Goal: Information Seeking & Learning: Learn about a topic

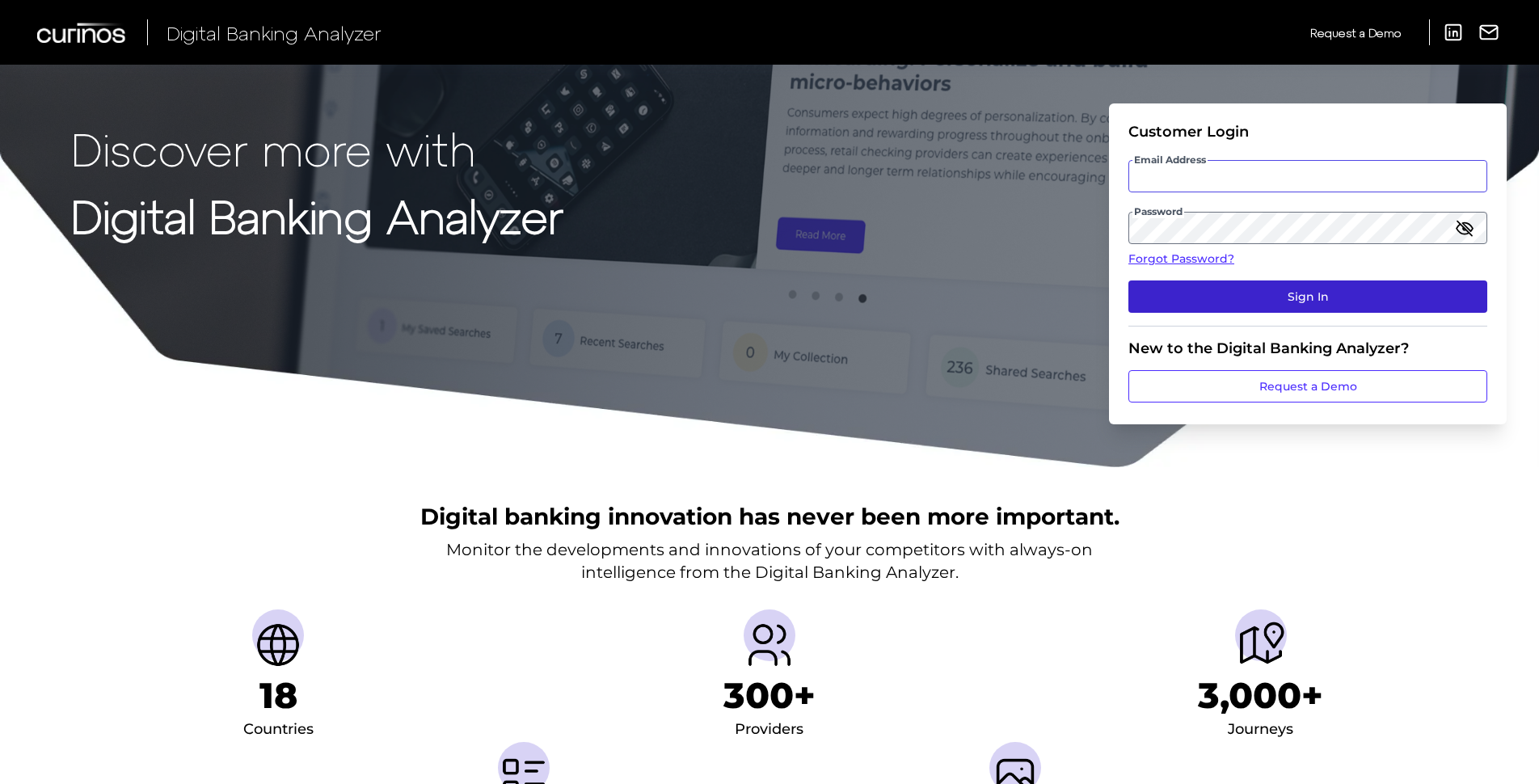
type input "[PERSON_NAME][EMAIL_ADDRESS][PERSON_NAME][DOMAIN_NAME]"
click at [1278, 301] on button "Sign In" at bounding box center [1308, 296] width 359 height 32
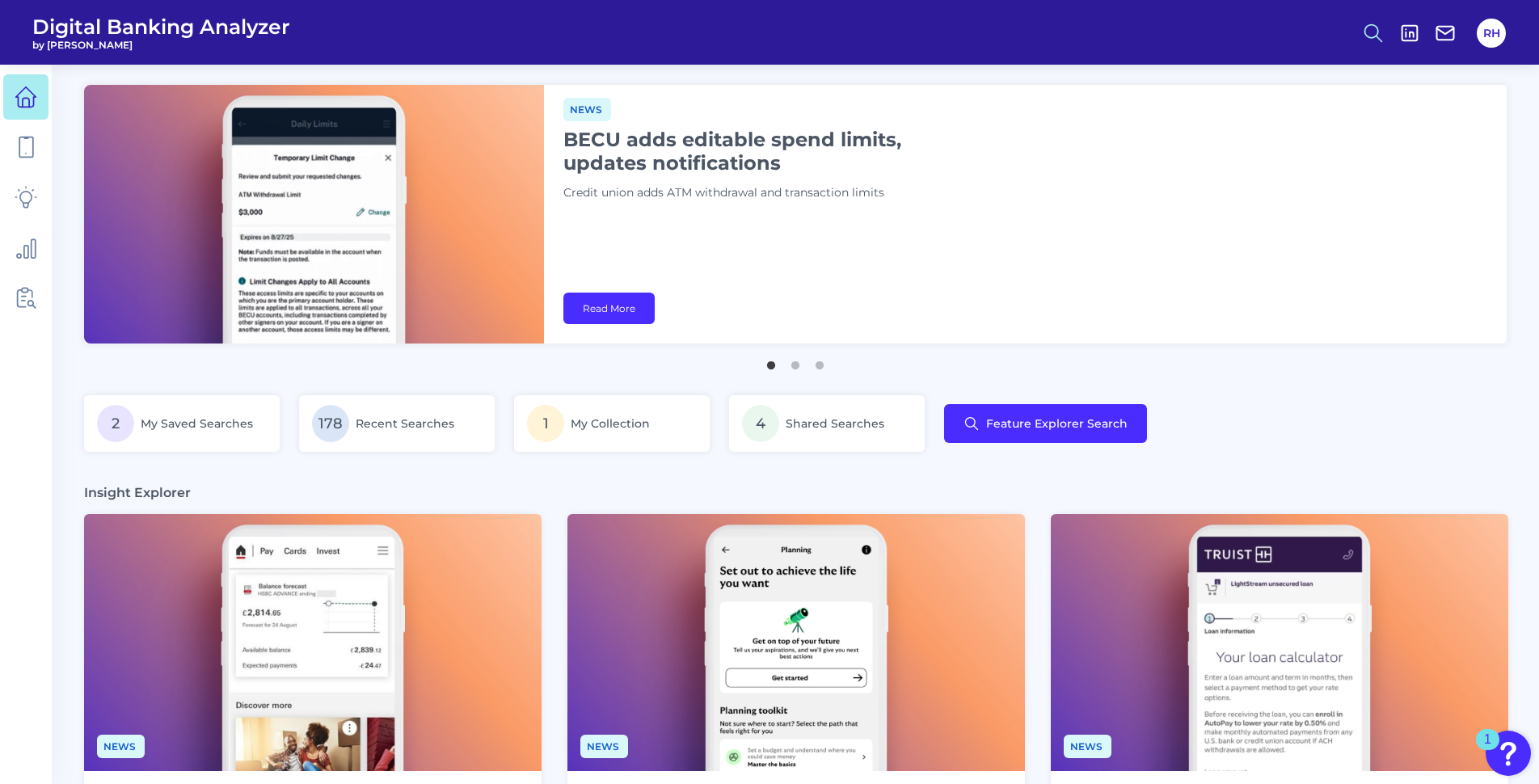
click at [1367, 34] on icon at bounding box center [1374, 33] width 23 height 23
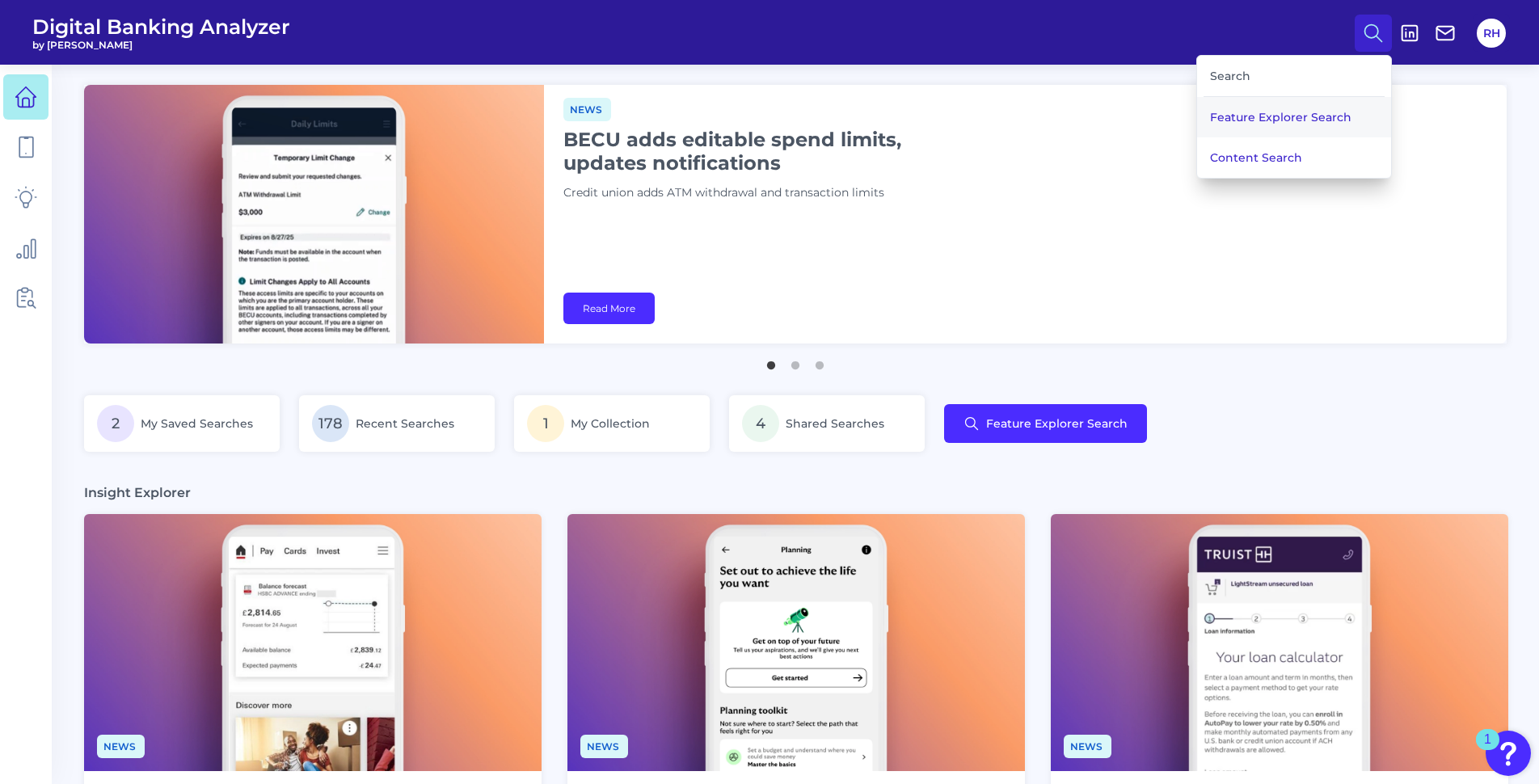
click at [1303, 127] on button "Feature Explorer Search" at bounding box center [1294, 117] width 194 height 40
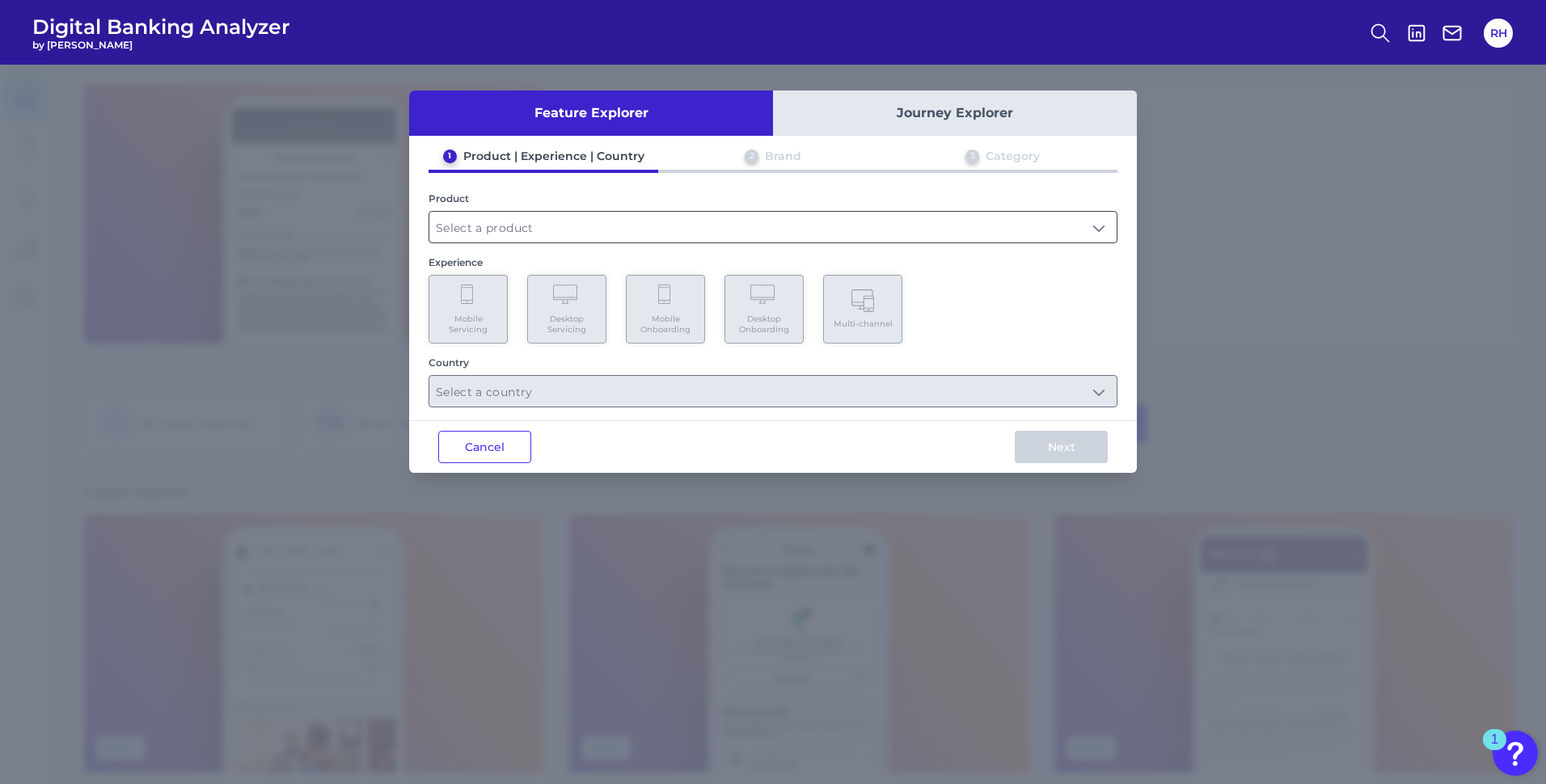
click at [504, 221] on input "text" at bounding box center [773, 228] width 688 height 31
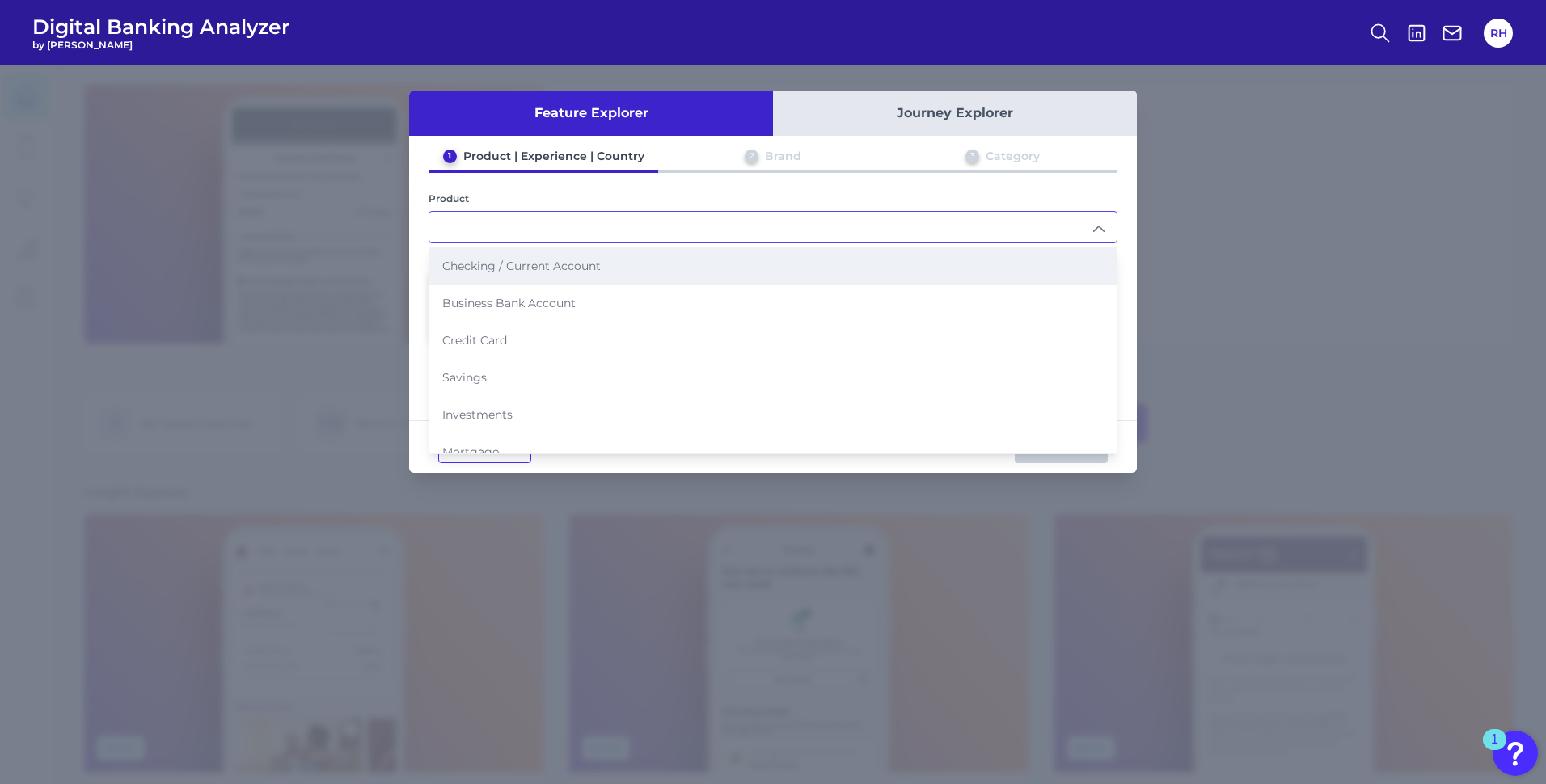
click at [499, 272] on span "Checking / Current Account" at bounding box center [521, 266] width 158 height 15
type input "Checking / Current Account"
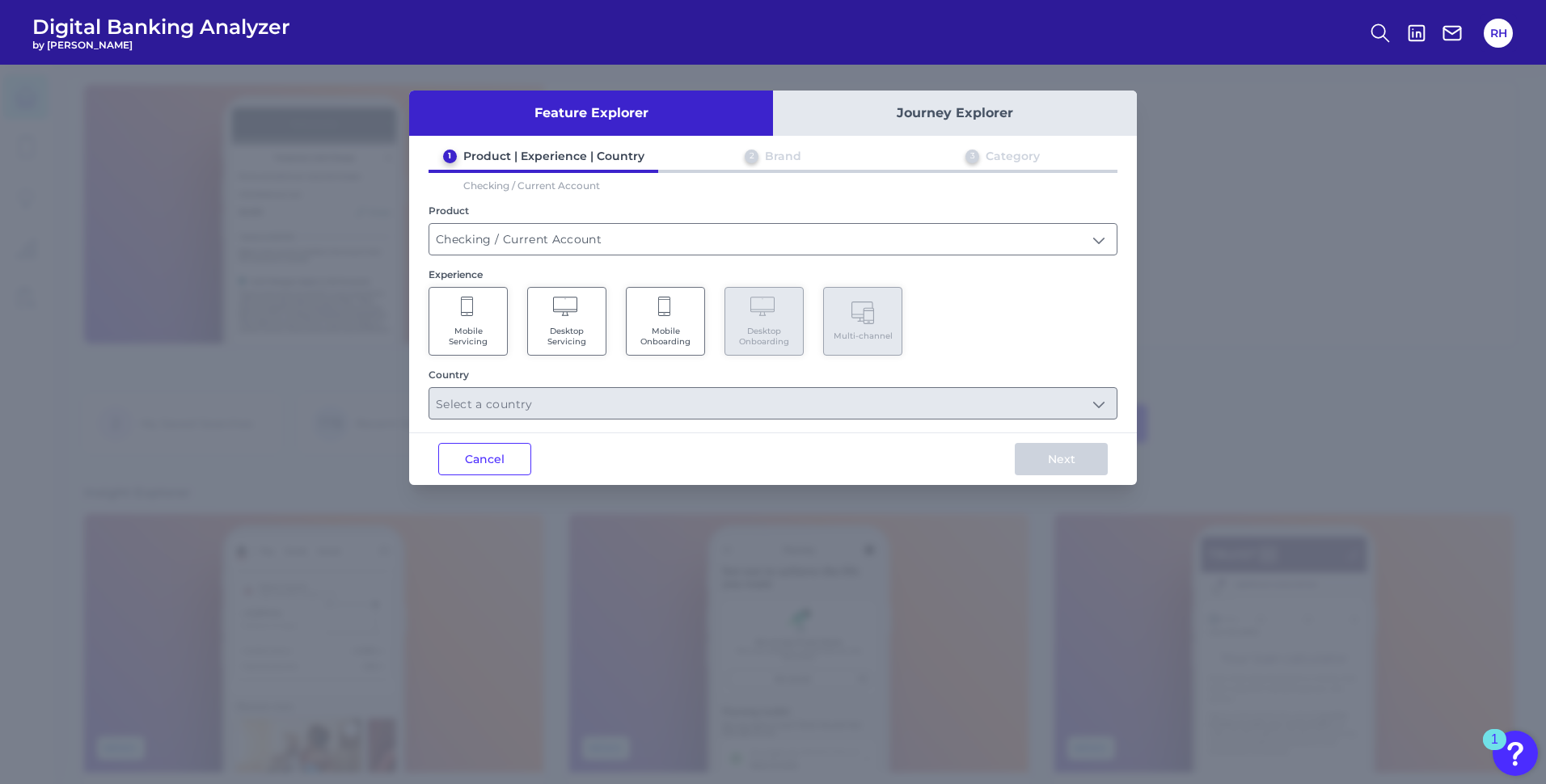
click at [666, 325] on span "Mobile Onboarding" at bounding box center [665, 335] width 61 height 21
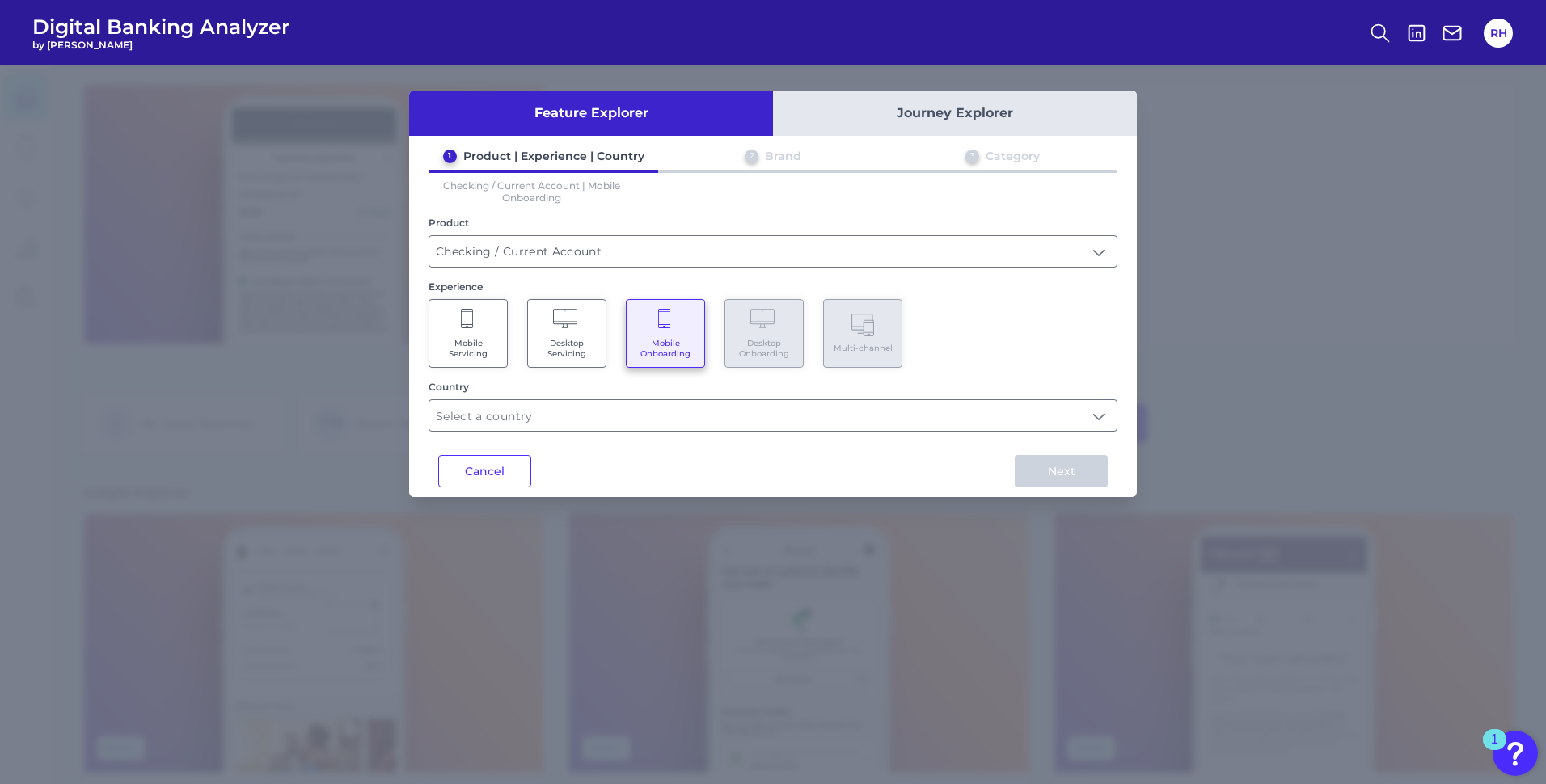
drag, startPoint x: 556, startPoint y: 333, endPoint x: 546, endPoint y: 333, distance: 10.0
click at [555, 333] on Servicing "Desktop Servicing" at bounding box center [567, 333] width 80 height 69
click at [452, 333] on Servicing "Mobile Servicing" at bounding box center [468, 333] width 80 height 69
click at [1104, 417] on input "text" at bounding box center [773, 416] width 688 height 31
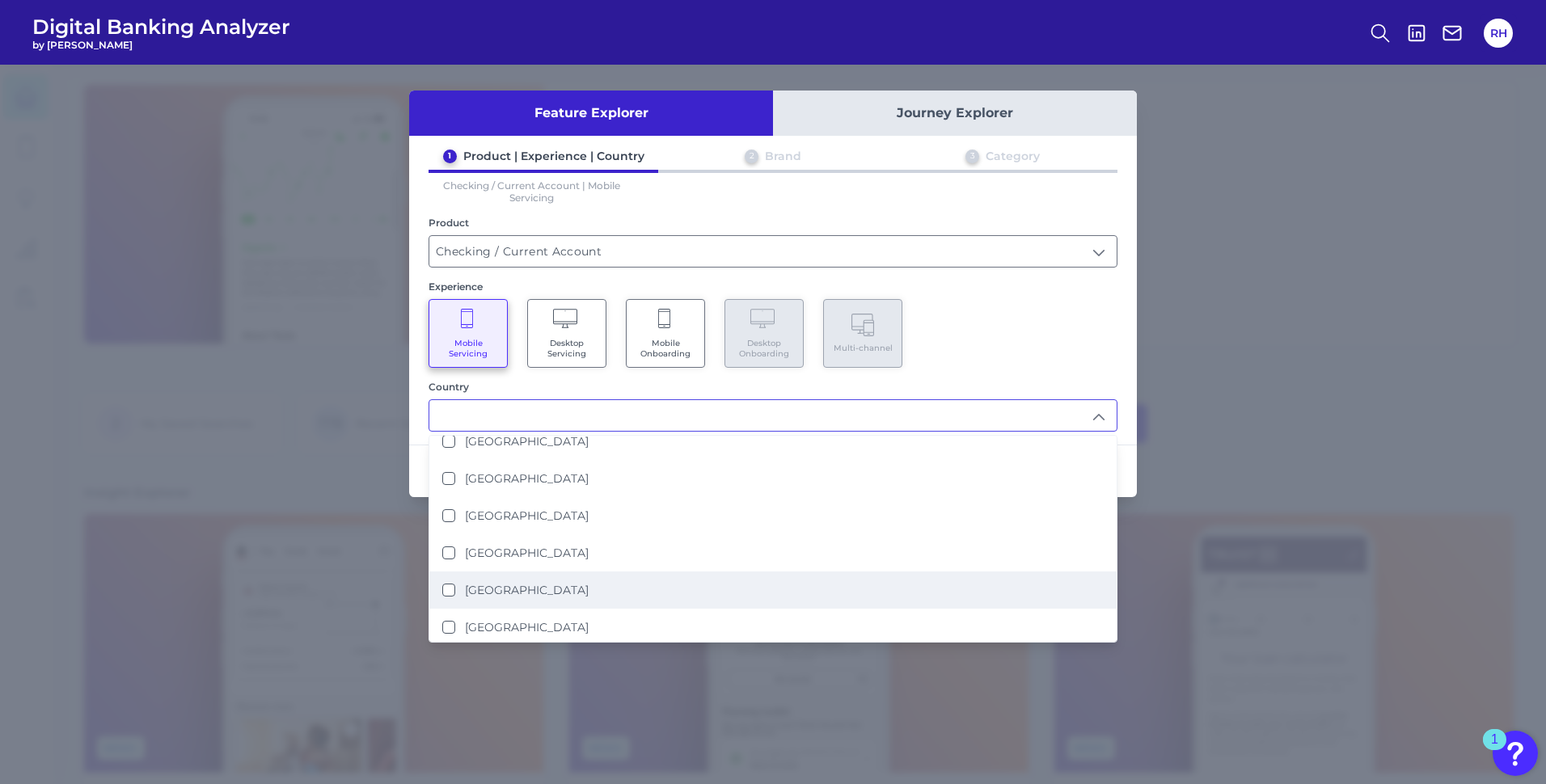
scroll to position [376, 0]
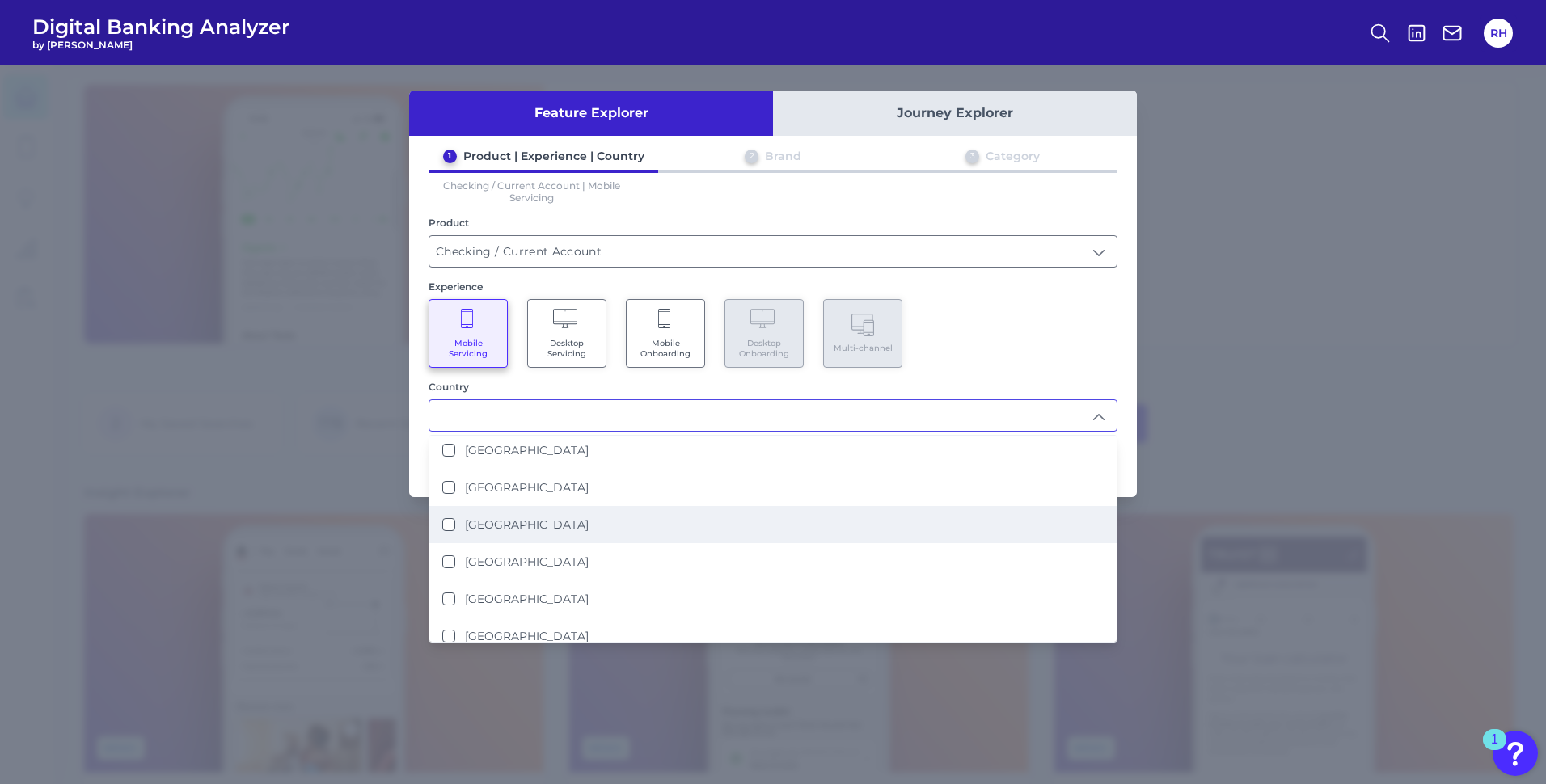
click at [452, 532] on li "[GEOGRAPHIC_DATA]" at bounding box center [773, 524] width 688 height 37
type input "[GEOGRAPHIC_DATA]"
click at [1007, 347] on div "Mobile Servicing Desktop Servicing Mobile Onboarding Desktop Onboarding Multi-c…" at bounding box center [773, 333] width 689 height 69
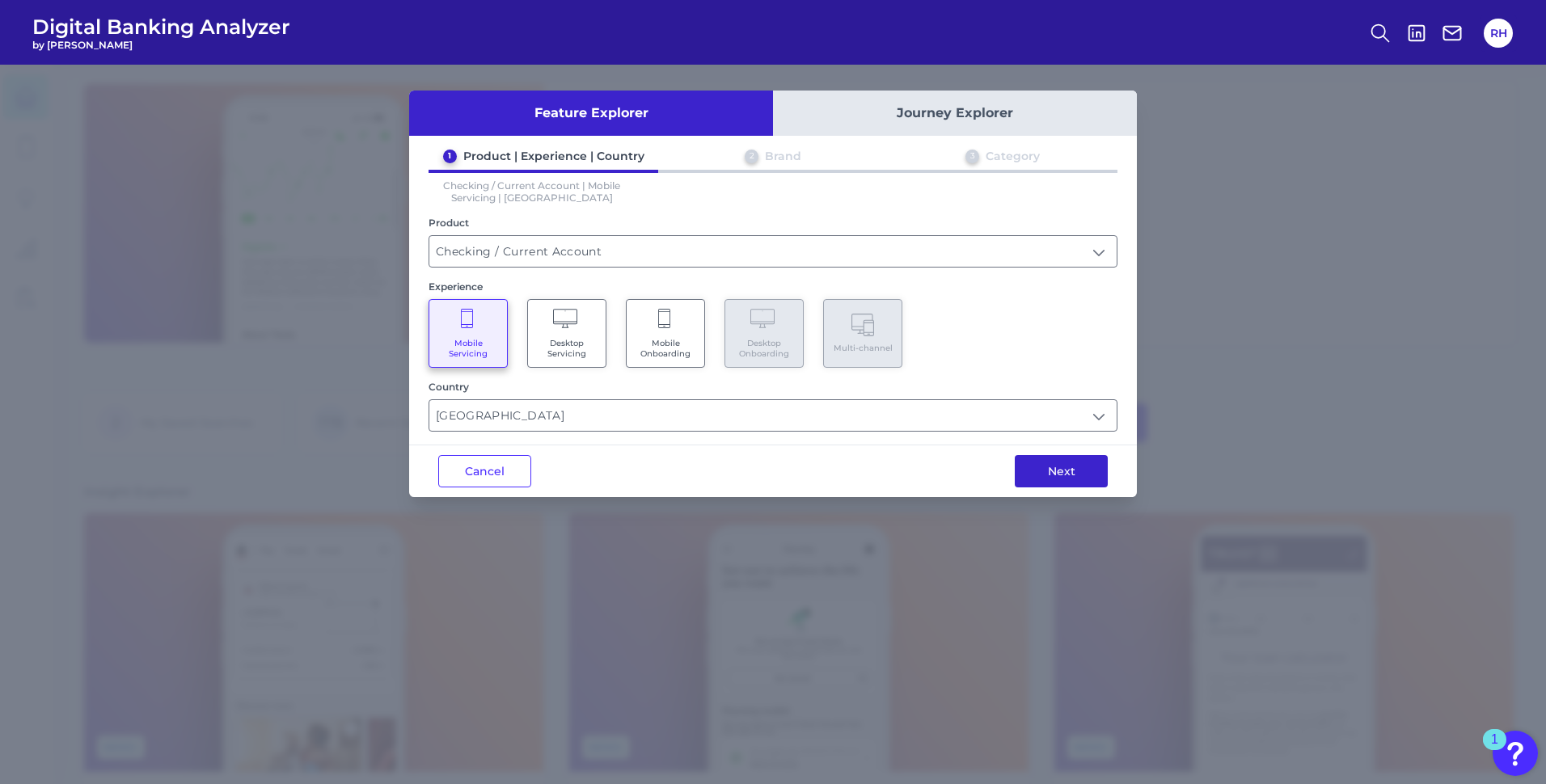
click at [1078, 477] on button "Next" at bounding box center [1061, 471] width 93 height 32
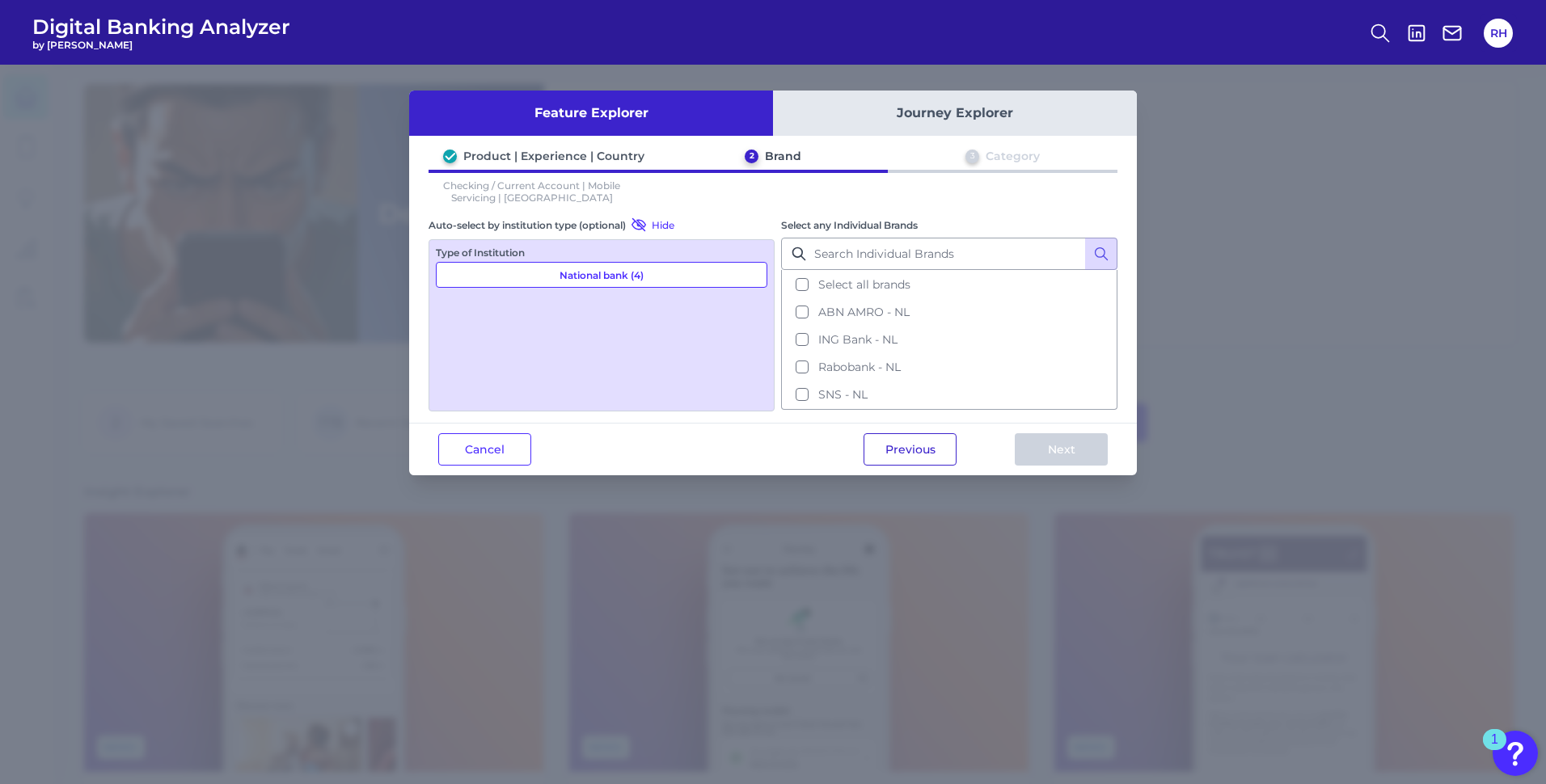
click at [929, 459] on button "Previous" at bounding box center [911, 449] width 93 height 32
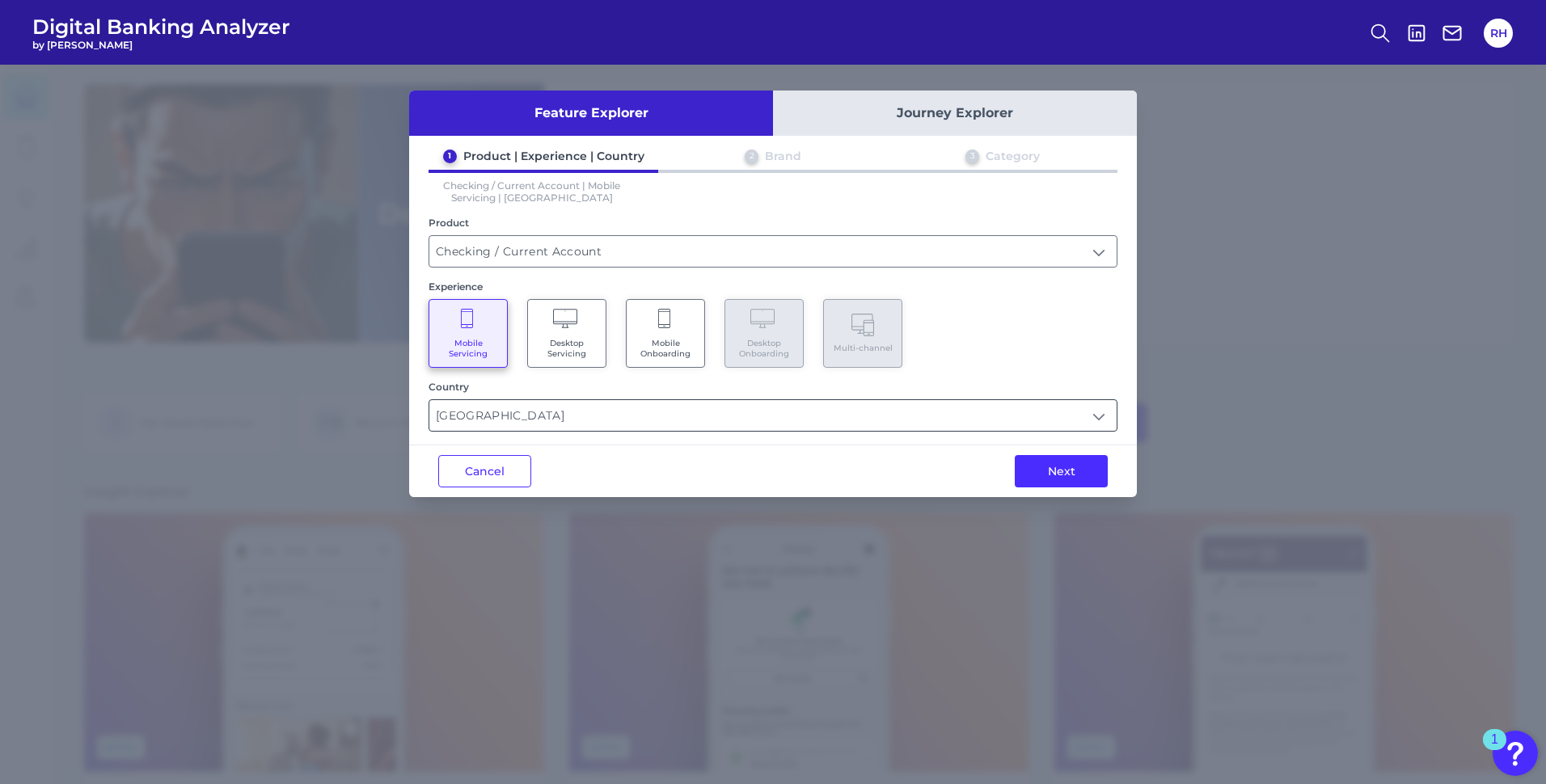
click at [617, 417] on input "[GEOGRAPHIC_DATA]" at bounding box center [773, 416] width 688 height 31
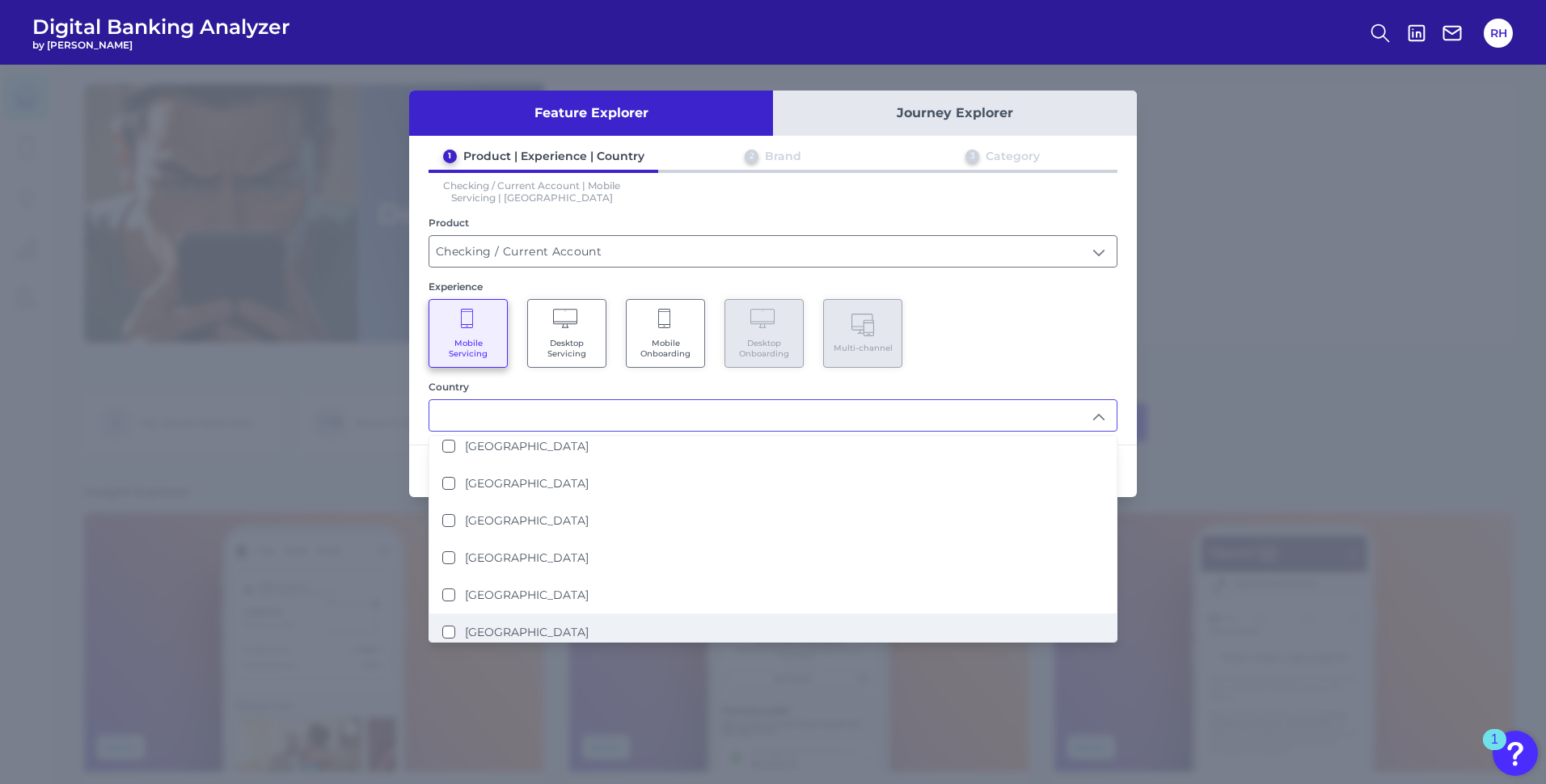
scroll to position [162, 0]
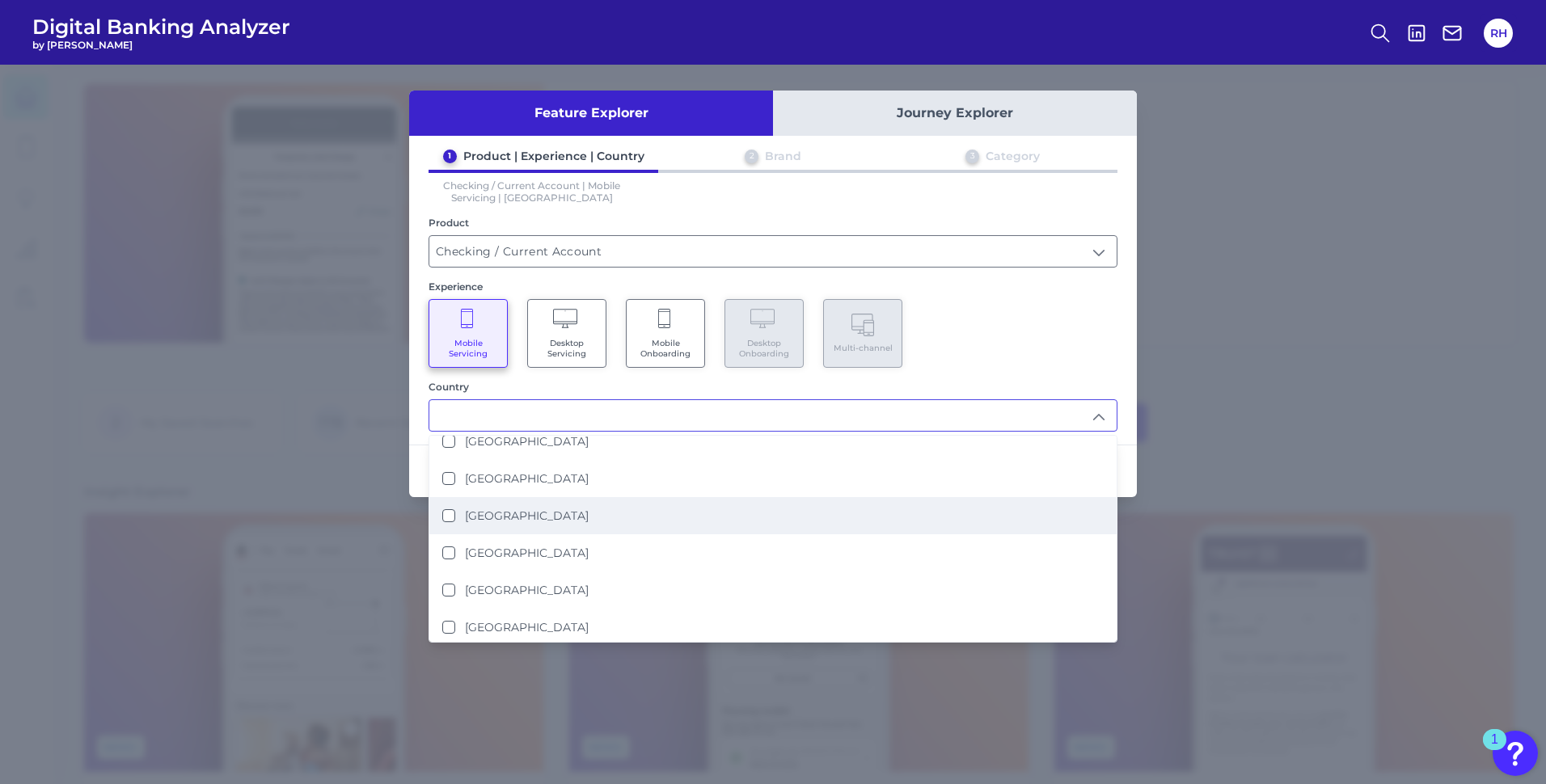
click at [444, 514] on button "[GEOGRAPHIC_DATA]" at bounding box center [449, 515] width 13 height 13
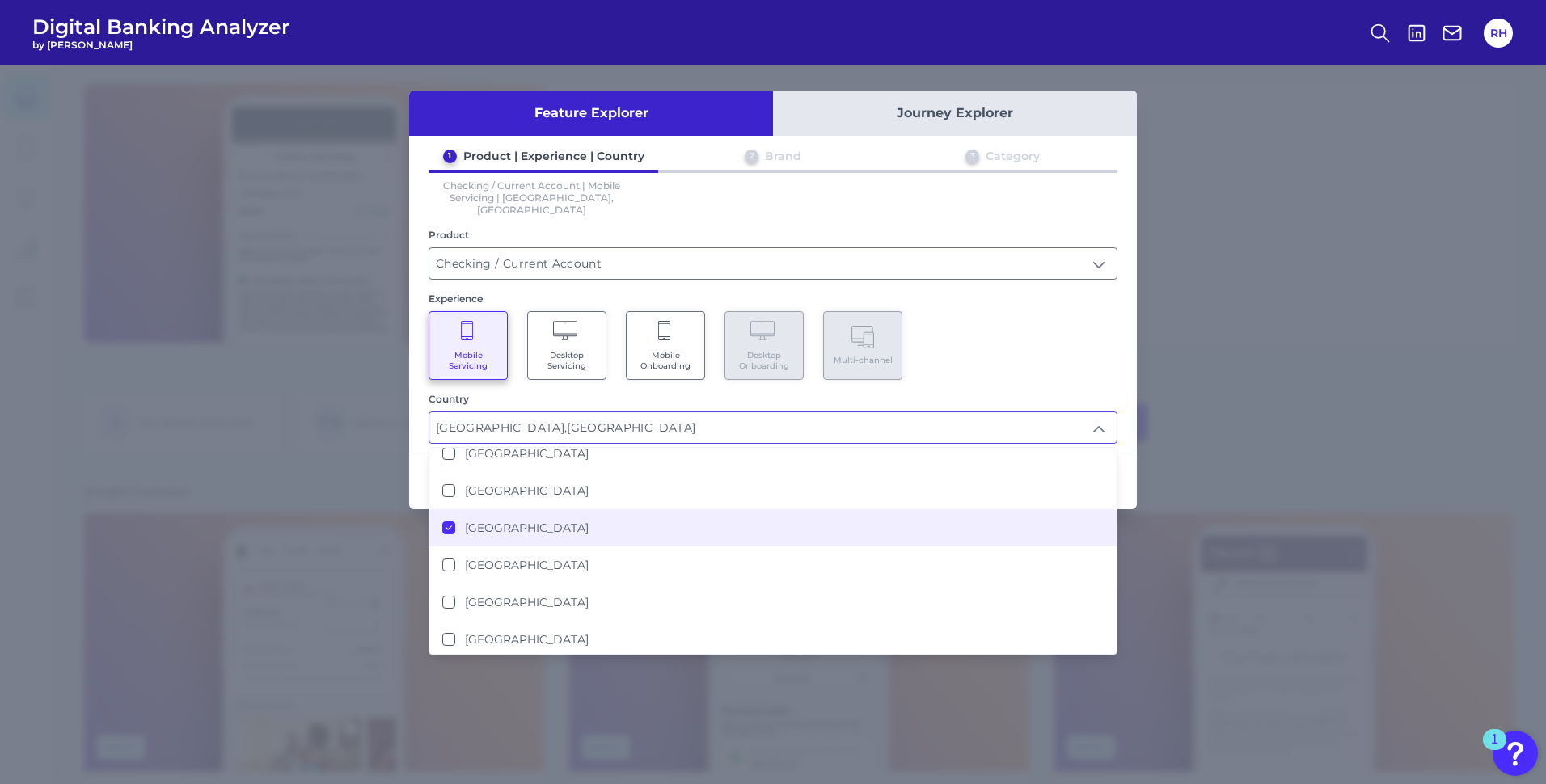
scroll to position [2, 0]
click at [1028, 344] on div "Mobile Servicing Desktop Servicing Mobile Onboarding Desktop Onboarding Multi-c…" at bounding box center [773, 345] width 689 height 69
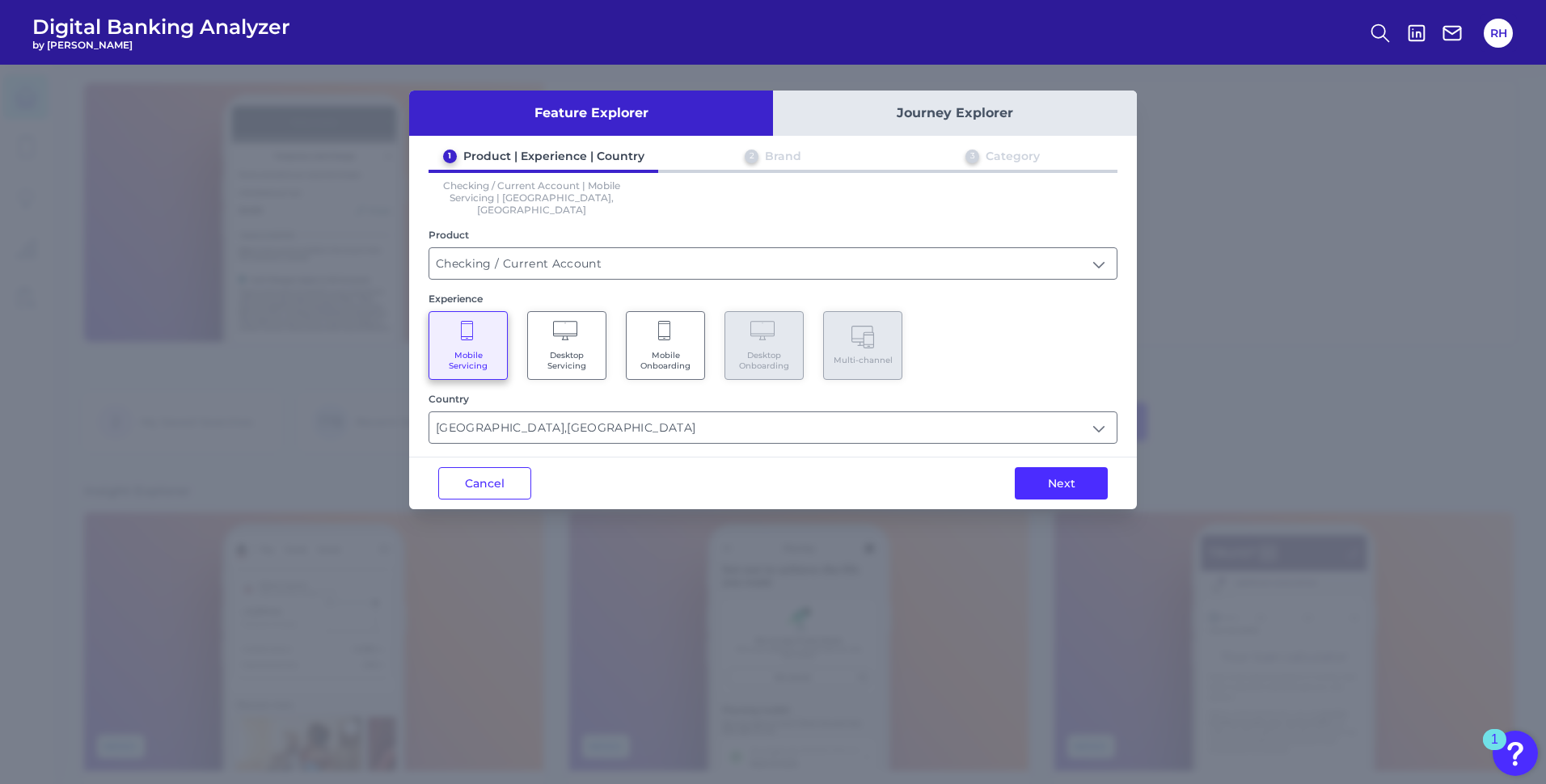
drag, startPoint x: 514, startPoint y: 417, endPoint x: 411, endPoint y: 418, distance: 103.0
click at [411, 418] on div "1 Product | Experience | Country 2 Brand 3 Category Checking / Current Account …" at bounding box center [773, 296] width 728 height 295
type input "[GEOGRAPHIC_DATA]"
click at [1087, 467] on button "Next" at bounding box center [1061, 482] width 93 height 32
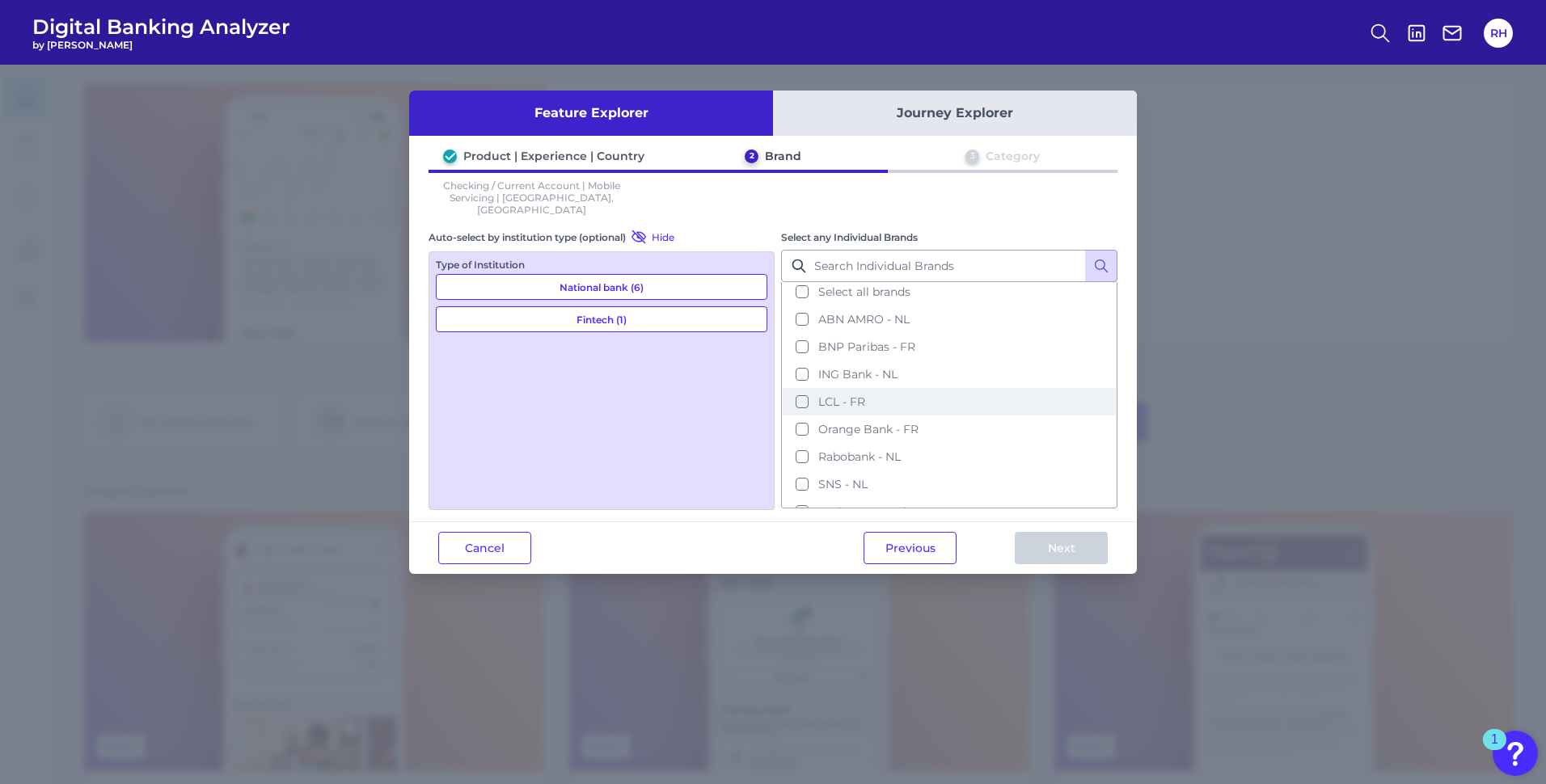
scroll to position [0, 0]
click at [922, 538] on button "Previous" at bounding box center [911, 547] width 93 height 32
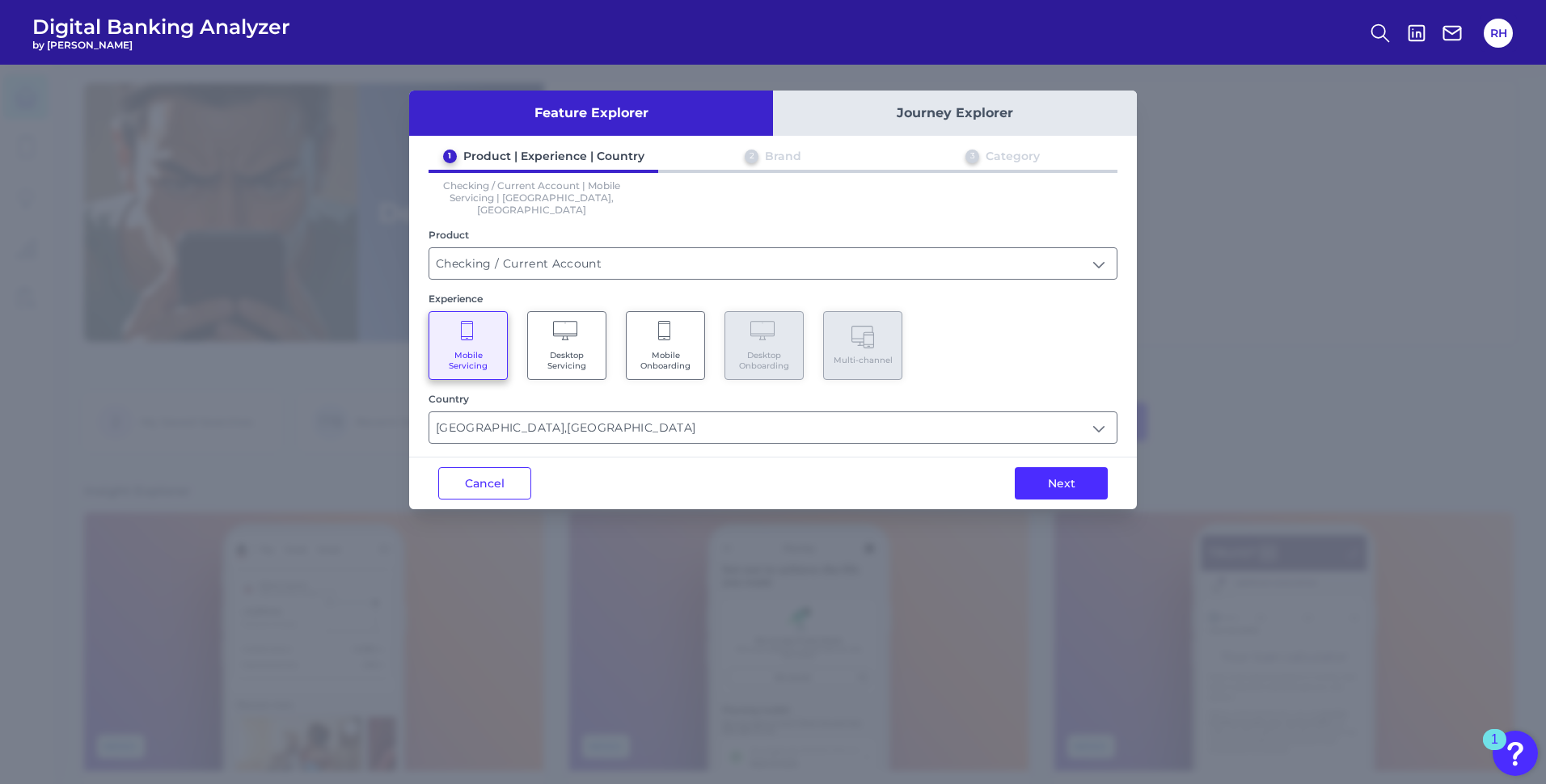
drag, startPoint x: 452, startPoint y: 411, endPoint x: 408, endPoint y: 413, distance: 44.0
click at [409, 413] on div "Feature Explorer Journey Explorer 1 Product | Experience | Country 2 Brand 3 Ca…" at bounding box center [773, 424] width 1546 height 719
click at [1101, 412] on input "text" at bounding box center [773, 428] width 688 height 31
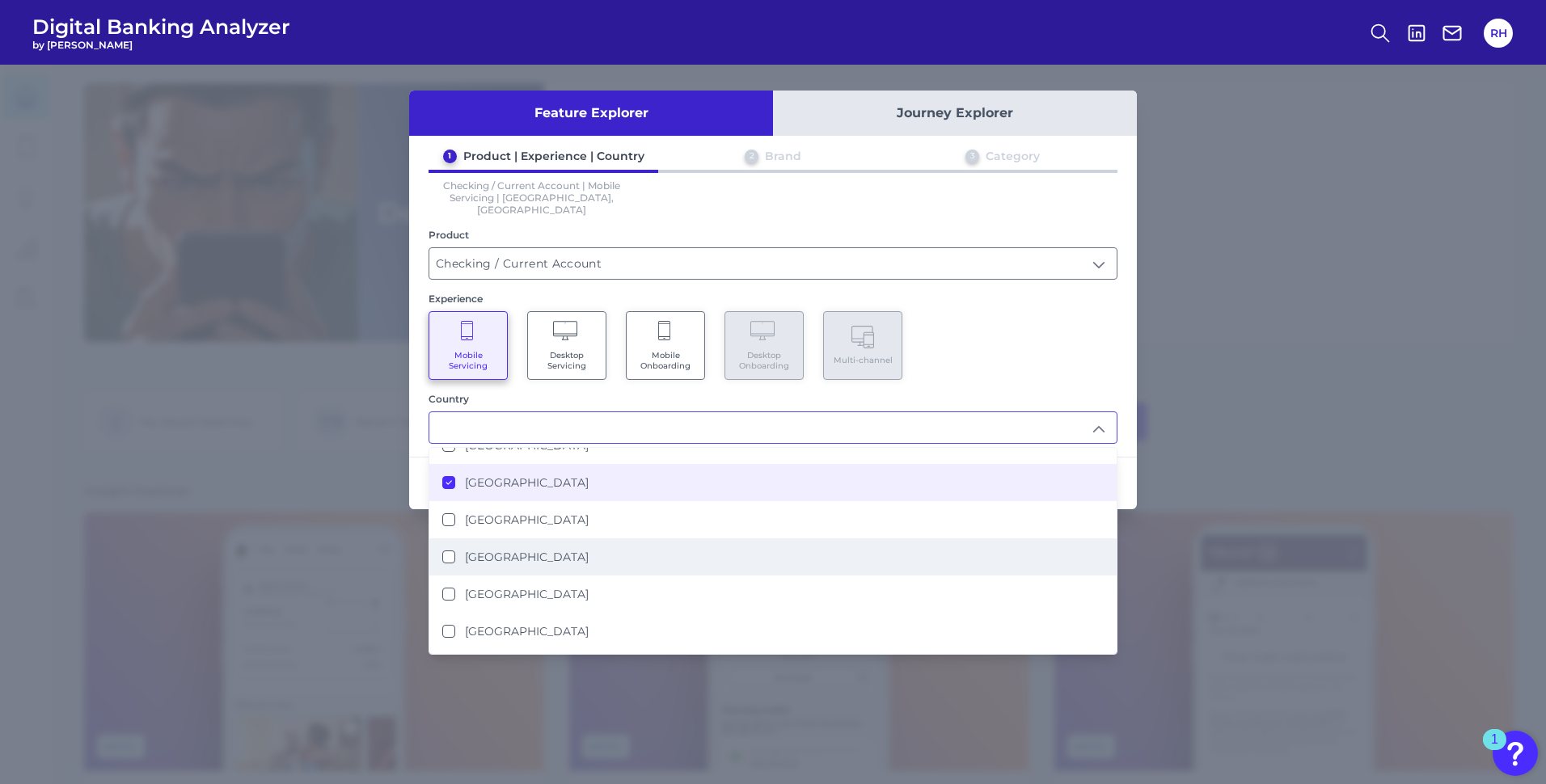
scroll to position [242, 0]
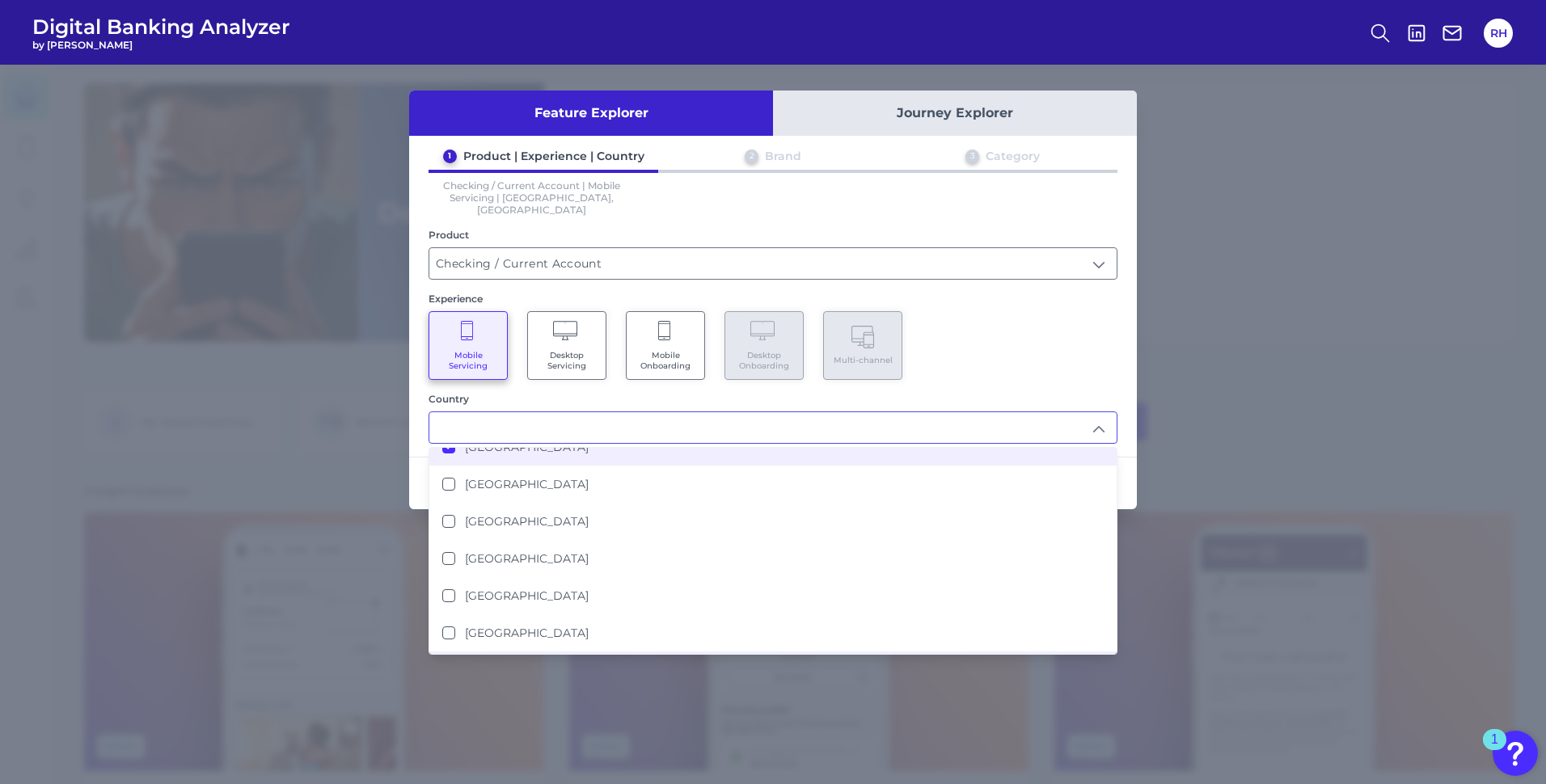
click at [445, 443] on icon at bounding box center [449, 447] width 8 height 8
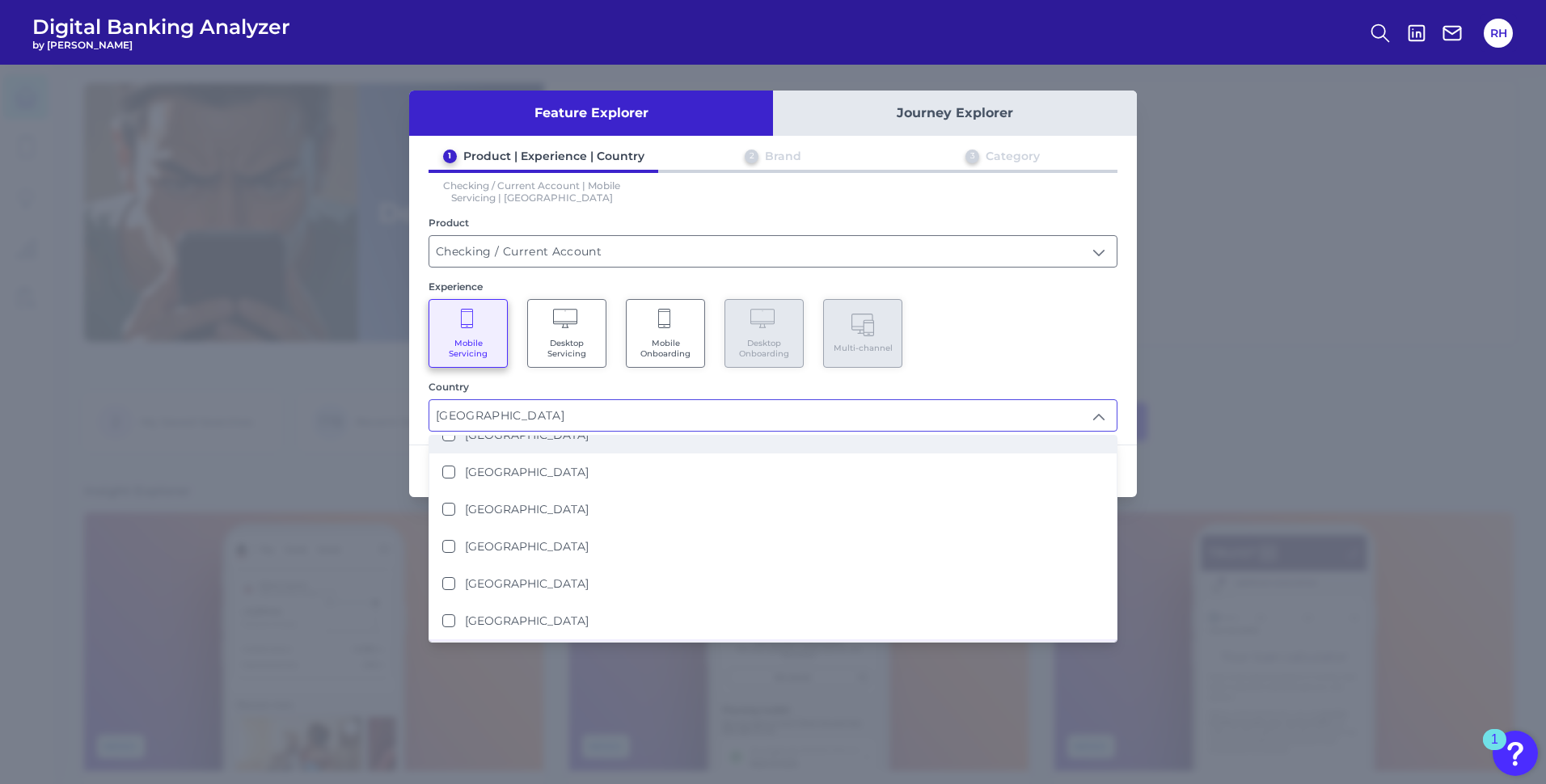
scroll to position [3, 0]
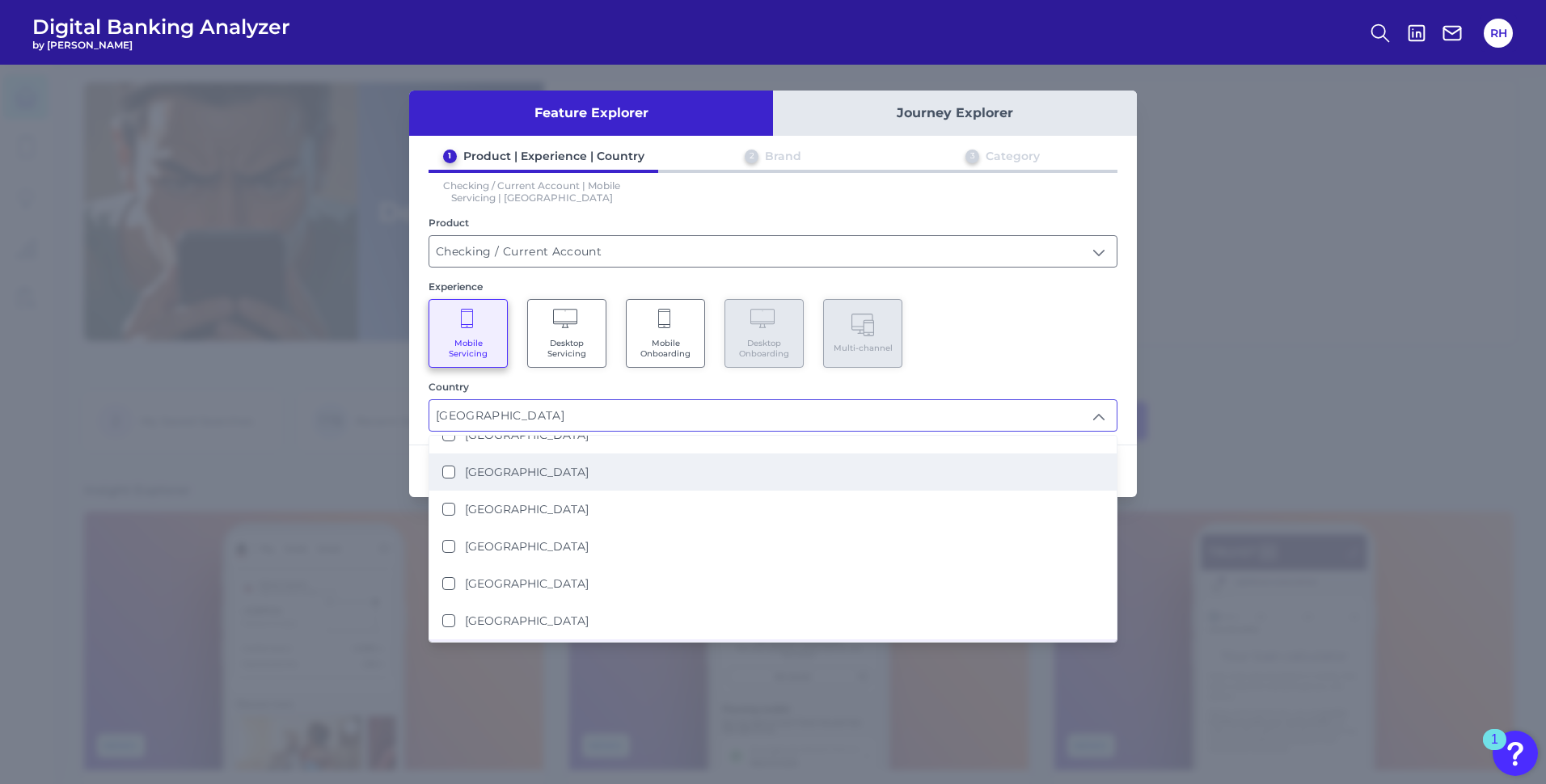
click at [443, 472] on button "[GEOGRAPHIC_DATA]" at bounding box center [449, 472] width 13 height 13
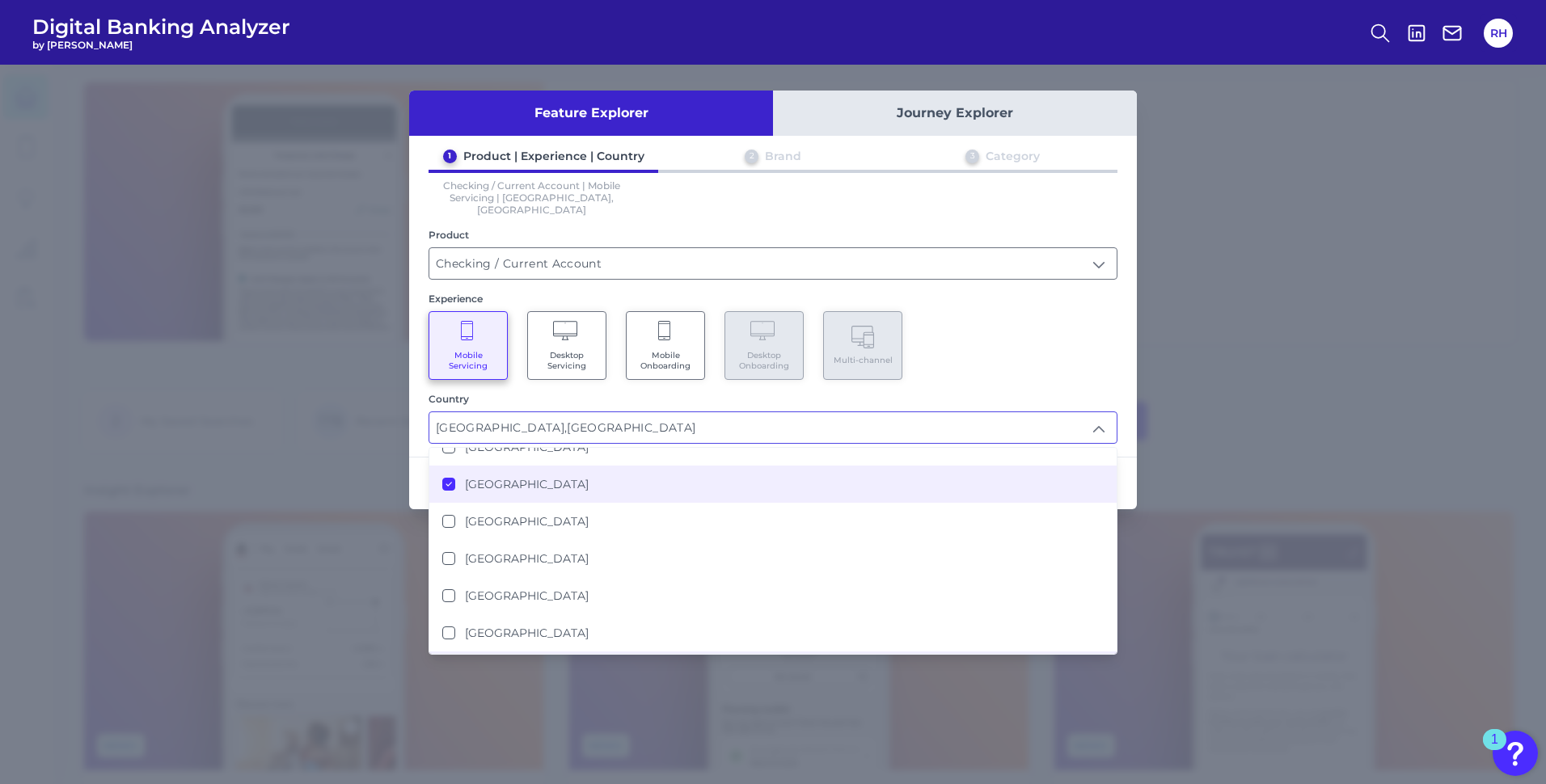
scroll to position [4, 0]
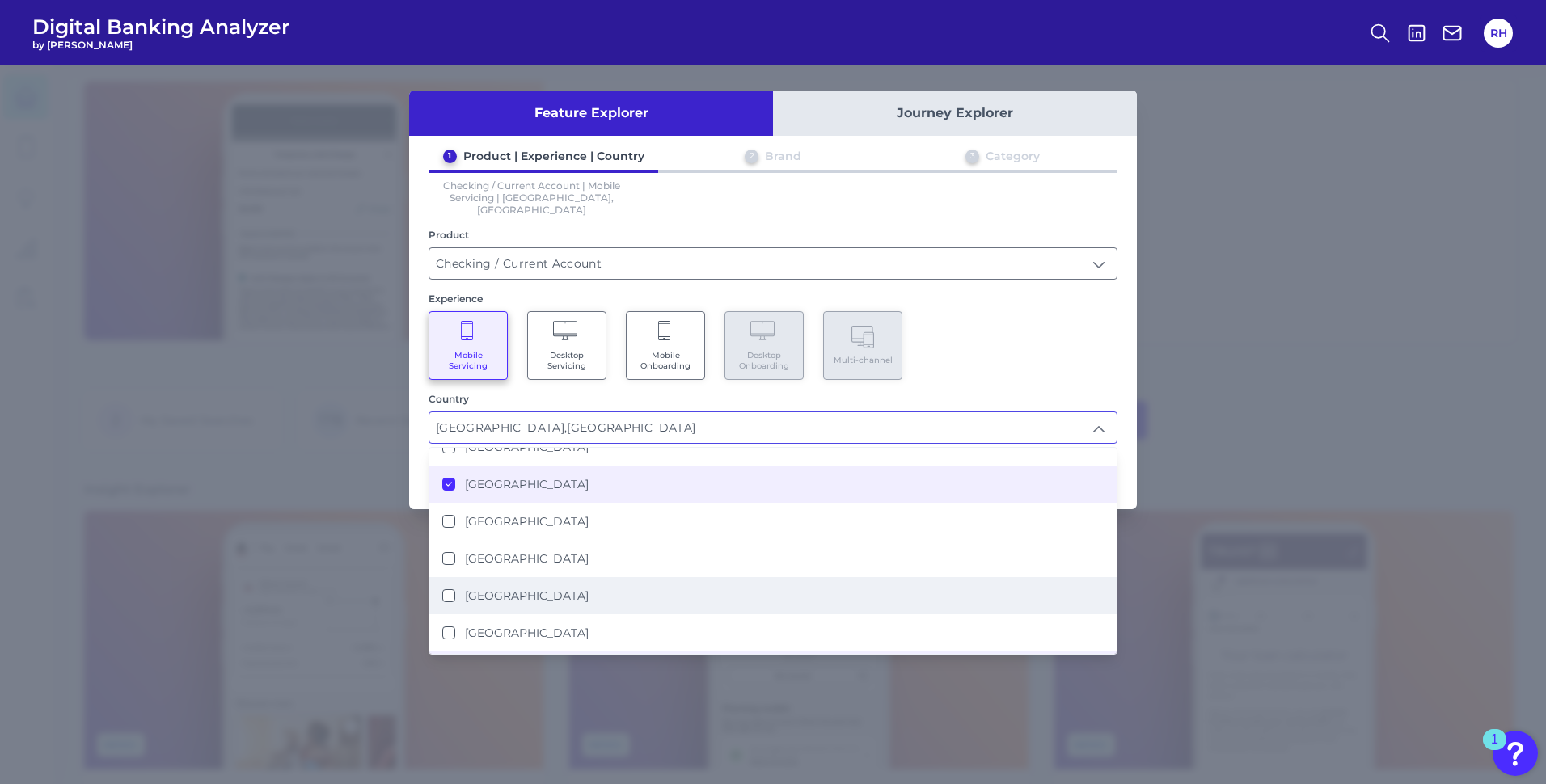
click at [442, 589] on button "[GEOGRAPHIC_DATA]" at bounding box center [449, 596] width 13 height 13
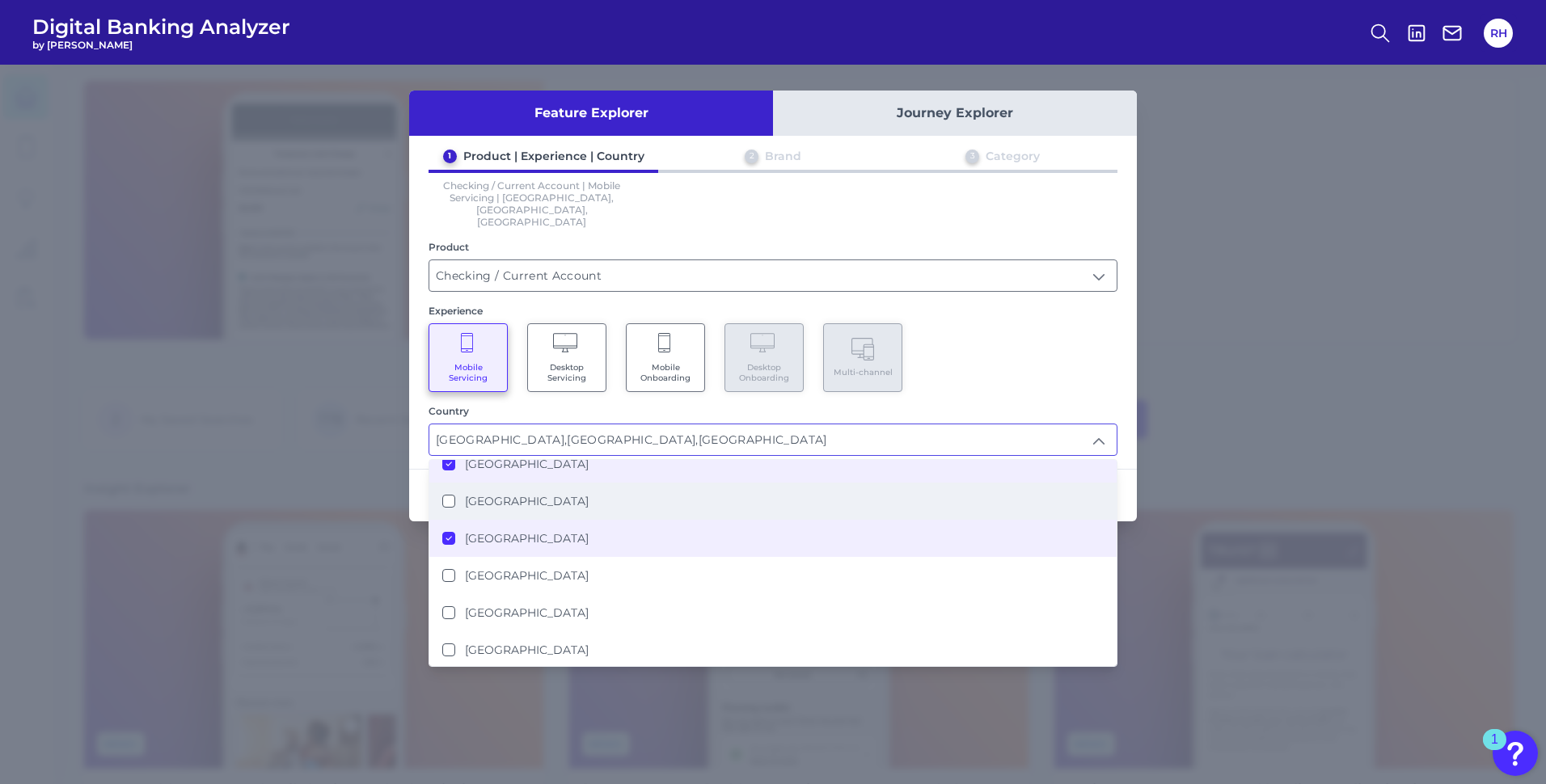
scroll to position [404, 0]
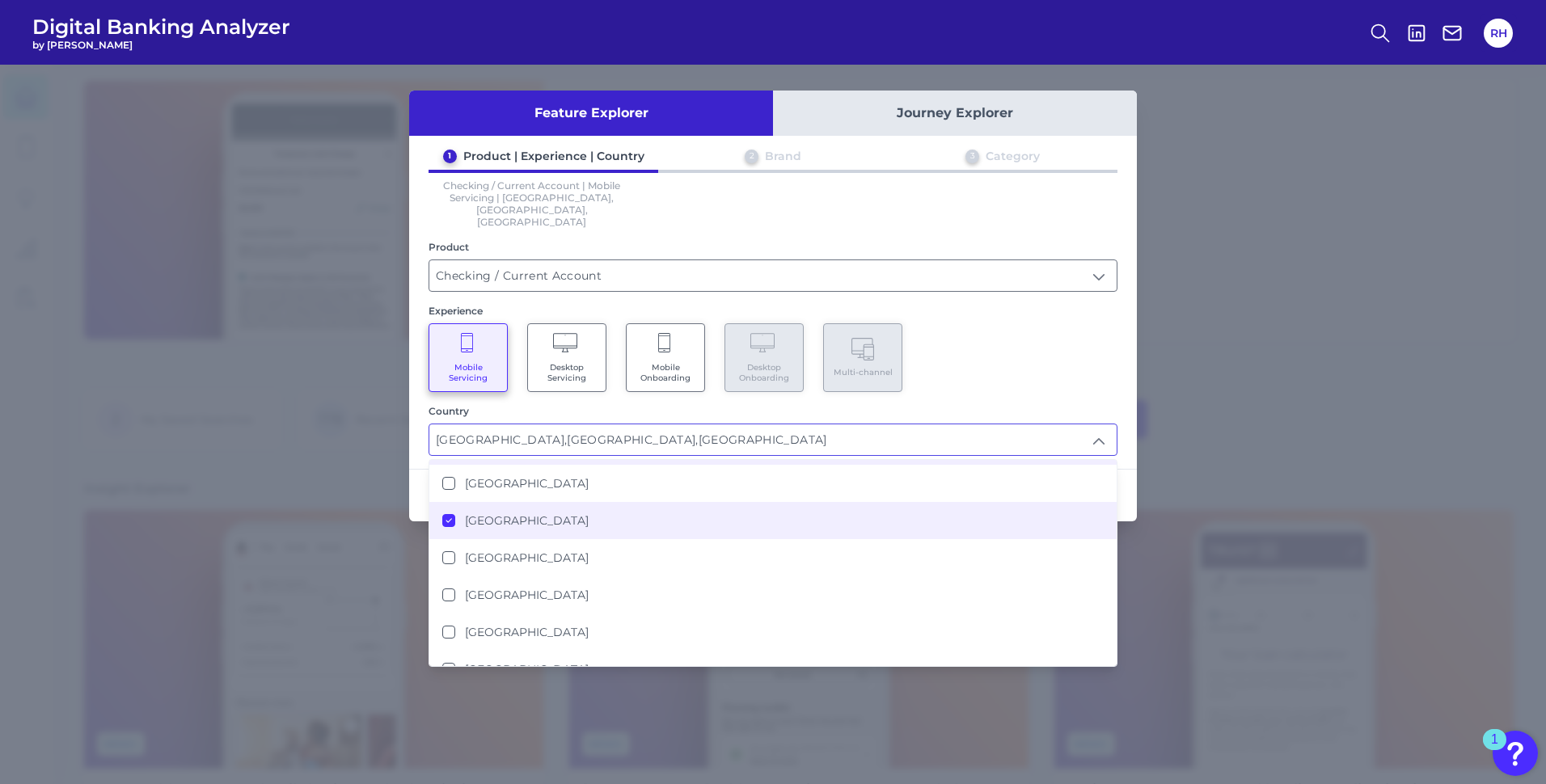
click at [449, 516] on icon at bounding box center [449, 520] width 8 height 8
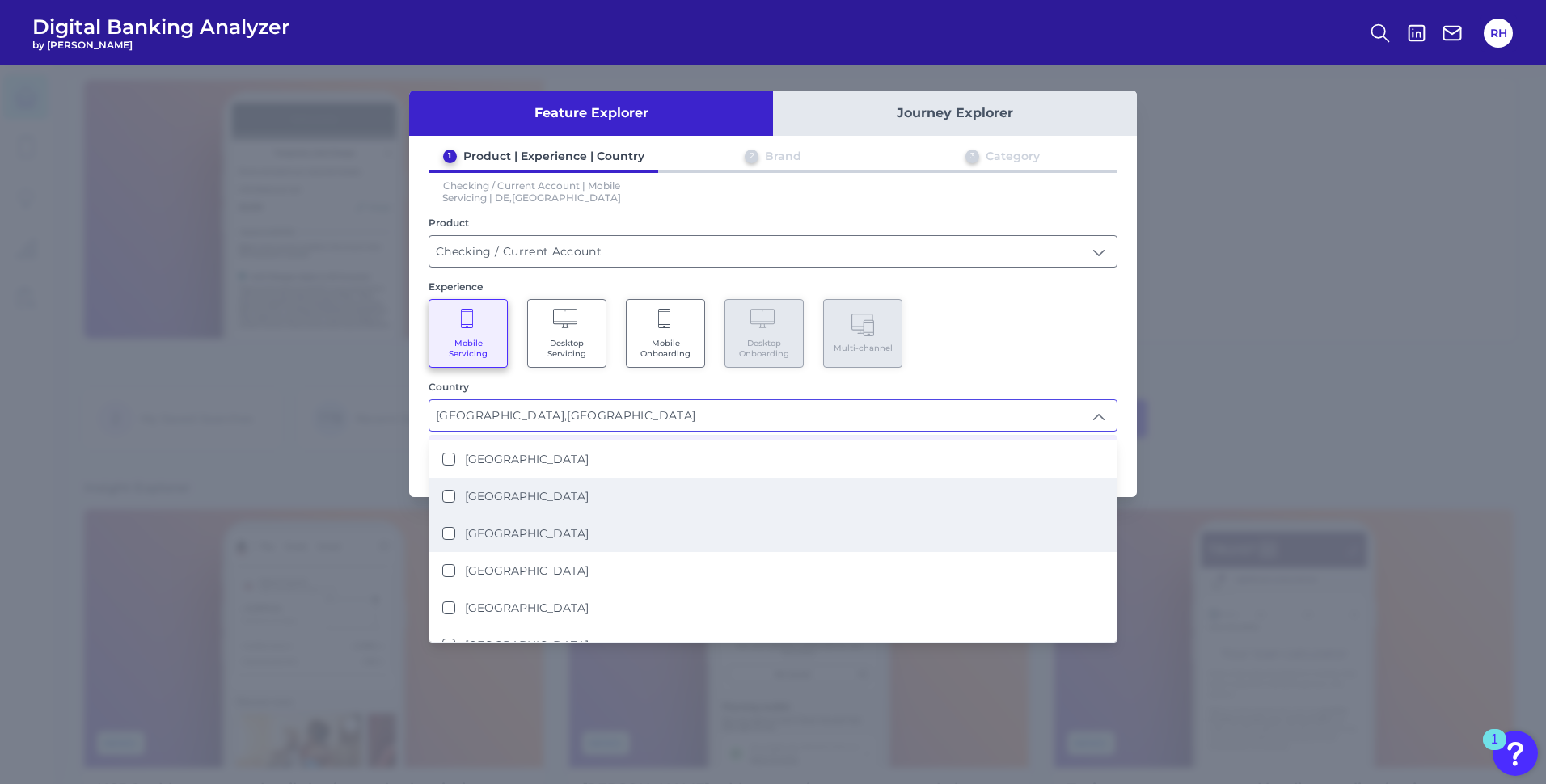
click at [452, 535] on button "[GEOGRAPHIC_DATA]" at bounding box center [449, 534] width 13 height 13
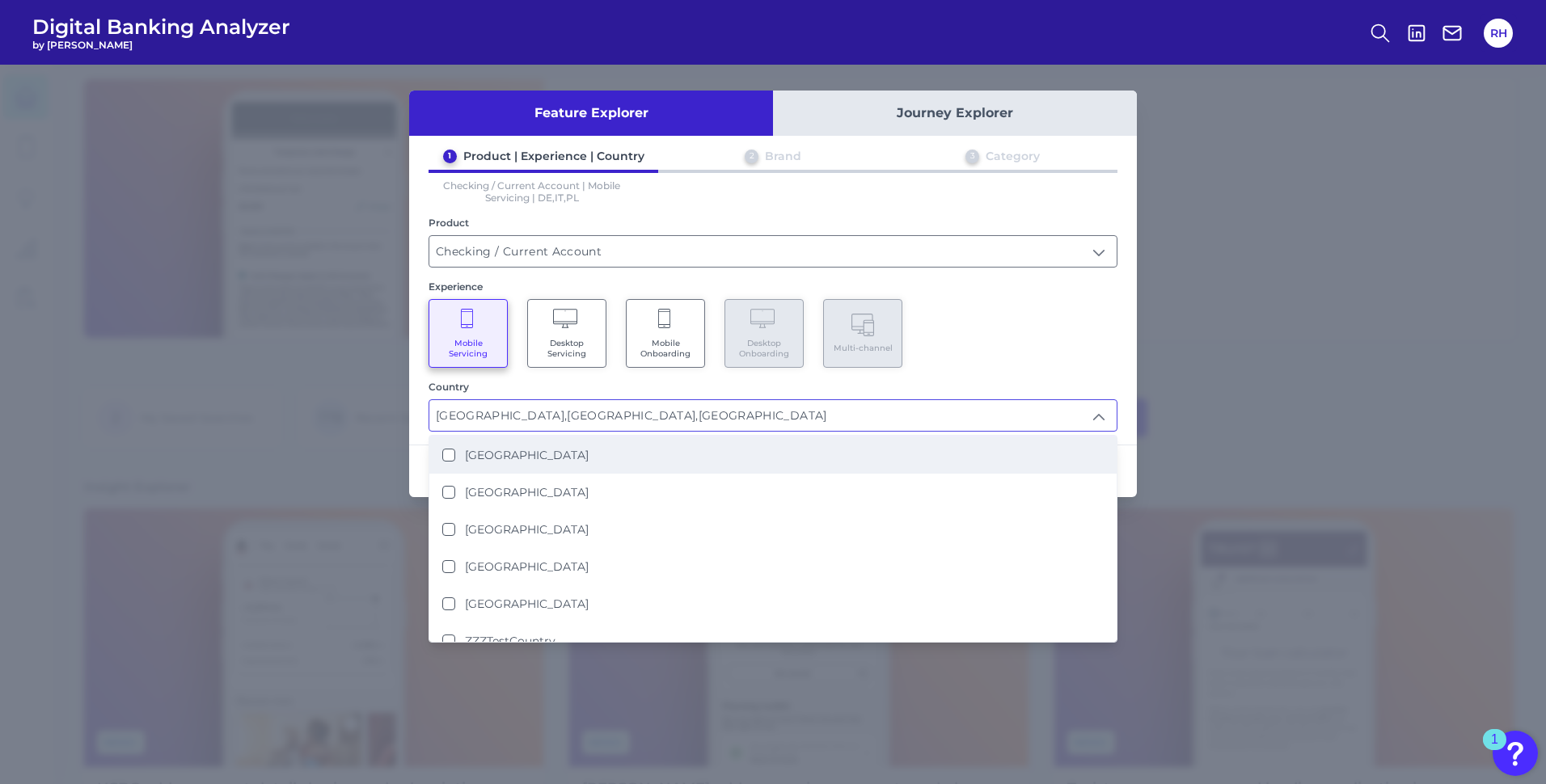
scroll to position [537, 0]
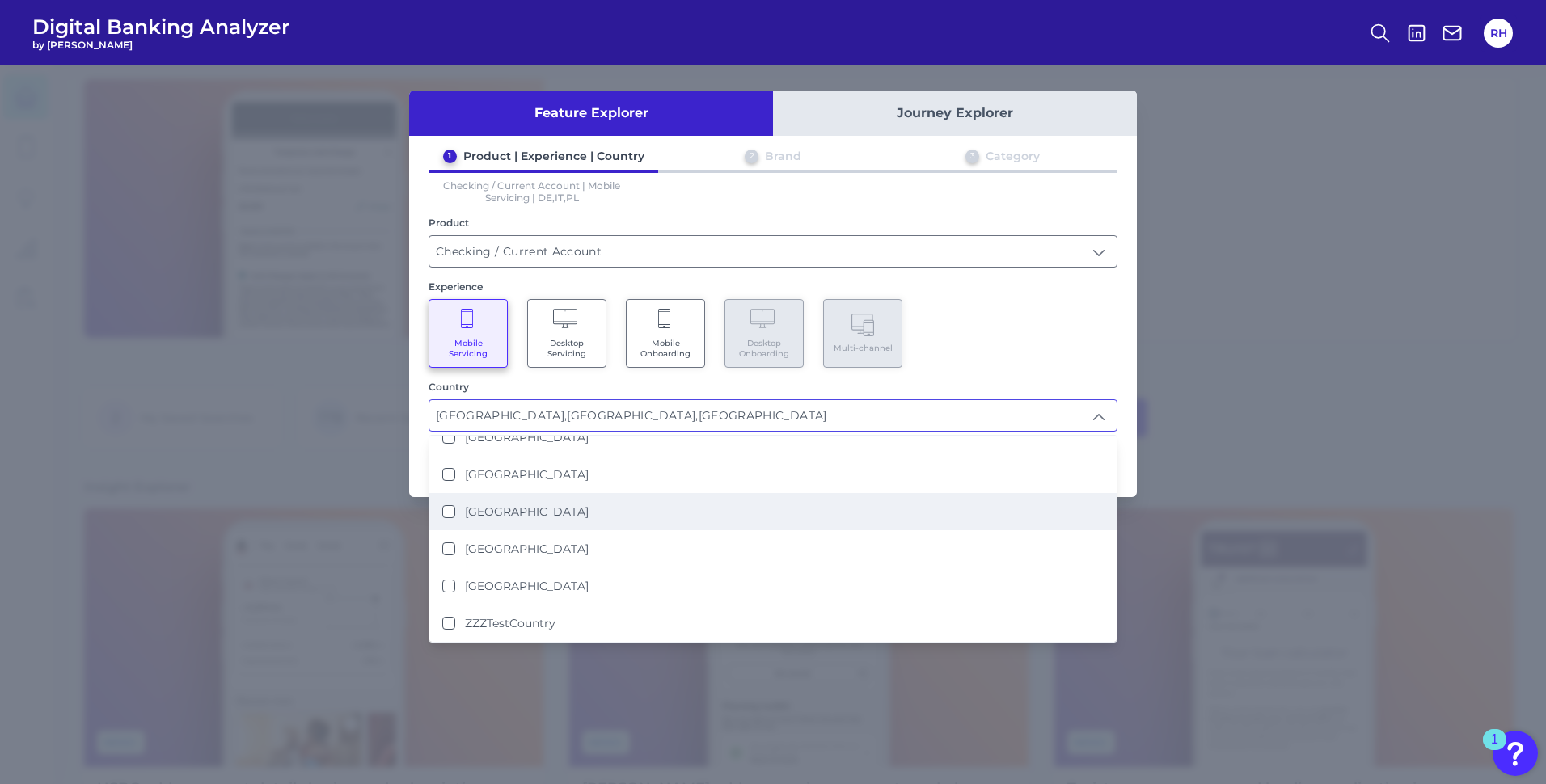
click at [453, 514] on button "[GEOGRAPHIC_DATA]" at bounding box center [449, 512] width 13 height 13
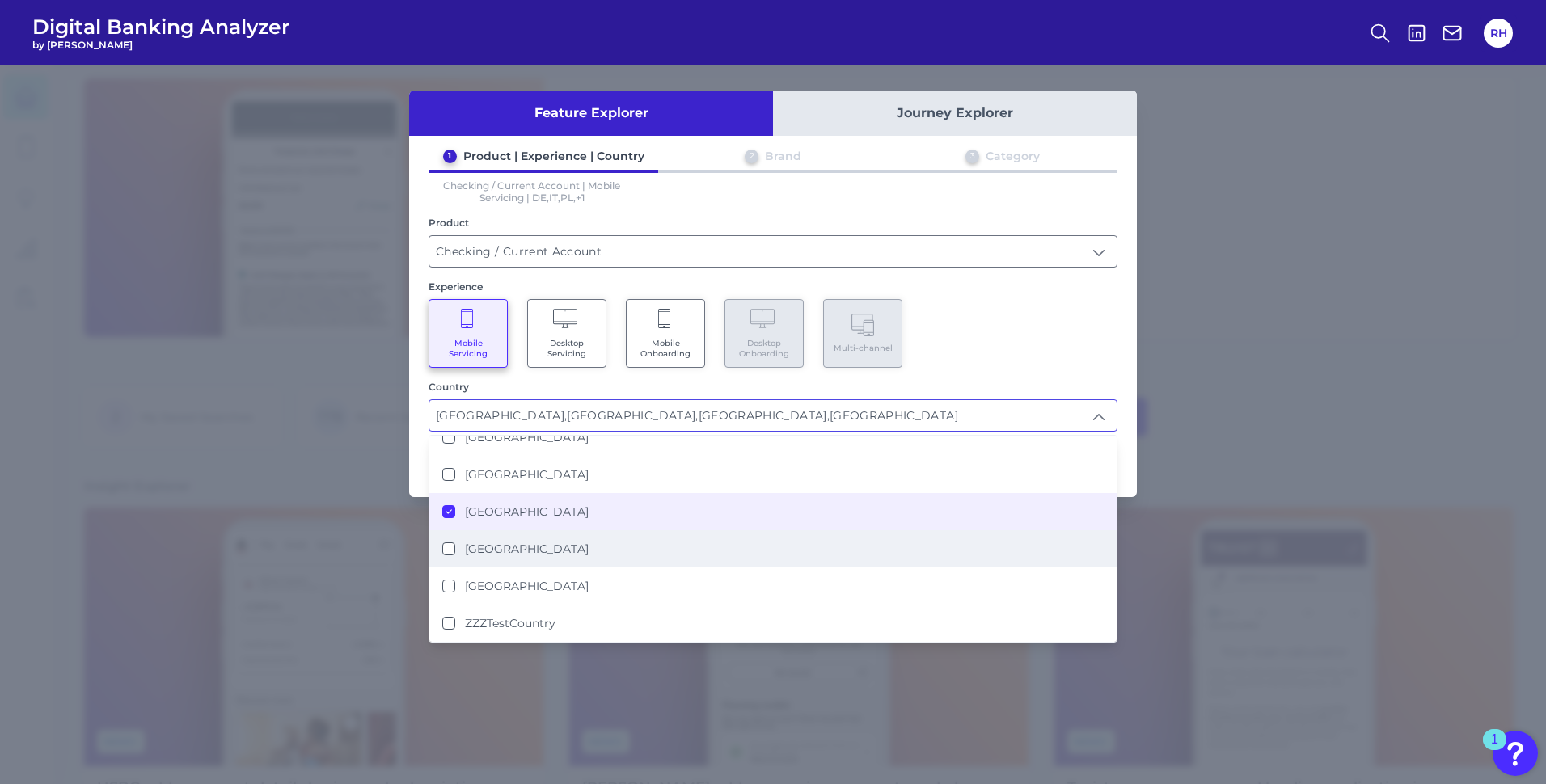
click at [454, 549] on button "[GEOGRAPHIC_DATA]" at bounding box center [449, 549] width 13 height 13
type input "[GEOGRAPHIC_DATA], [GEOGRAPHIC_DATA], [GEOGRAPHIC_DATA], [GEOGRAPHIC_DATA], [GE…"
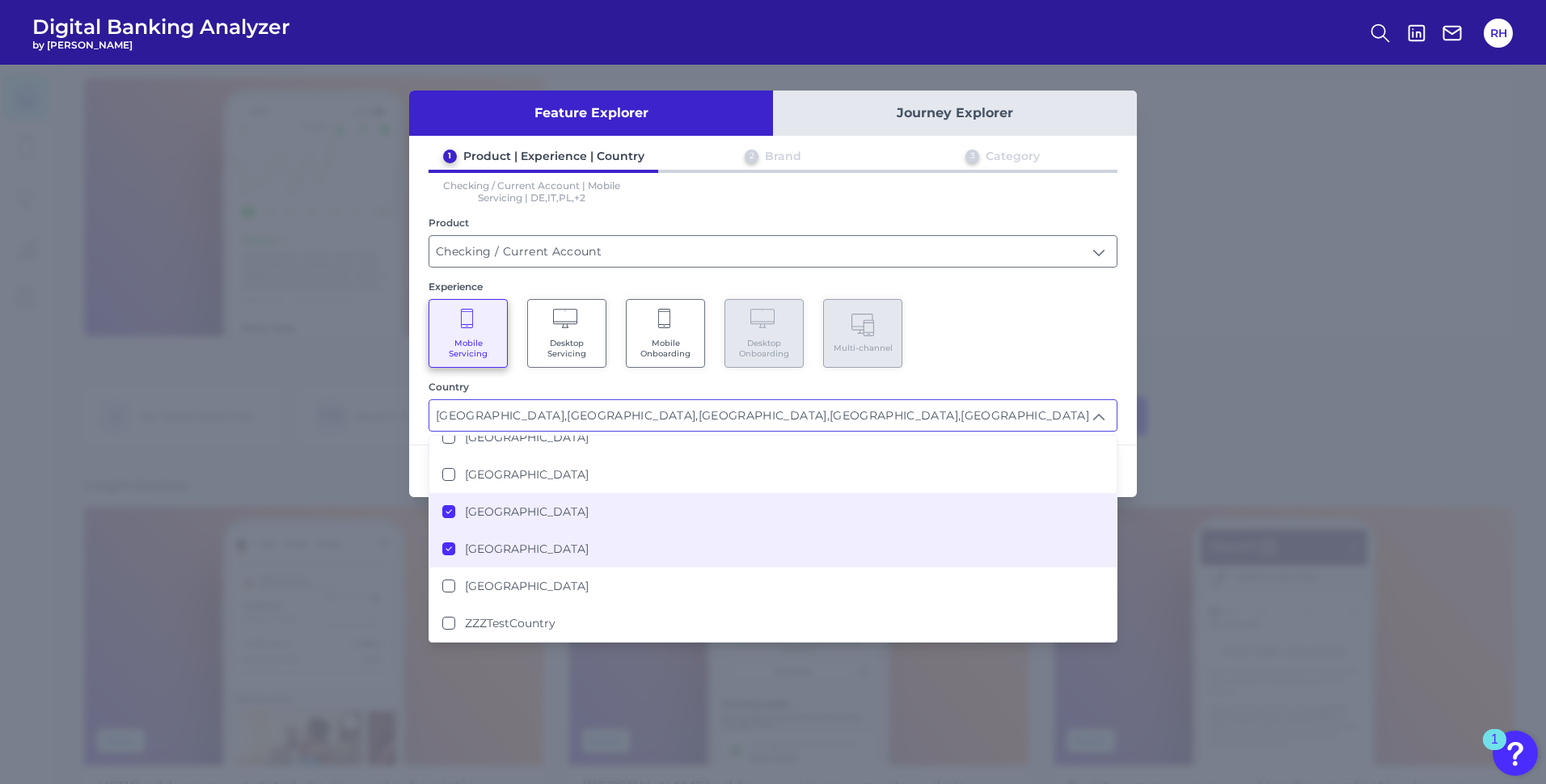
click at [1035, 333] on div "Mobile Servicing Desktop Servicing Mobile Onboarding Desktop Onboarding Multi-c…" at bounding box center [773, 333] width 689 height 69
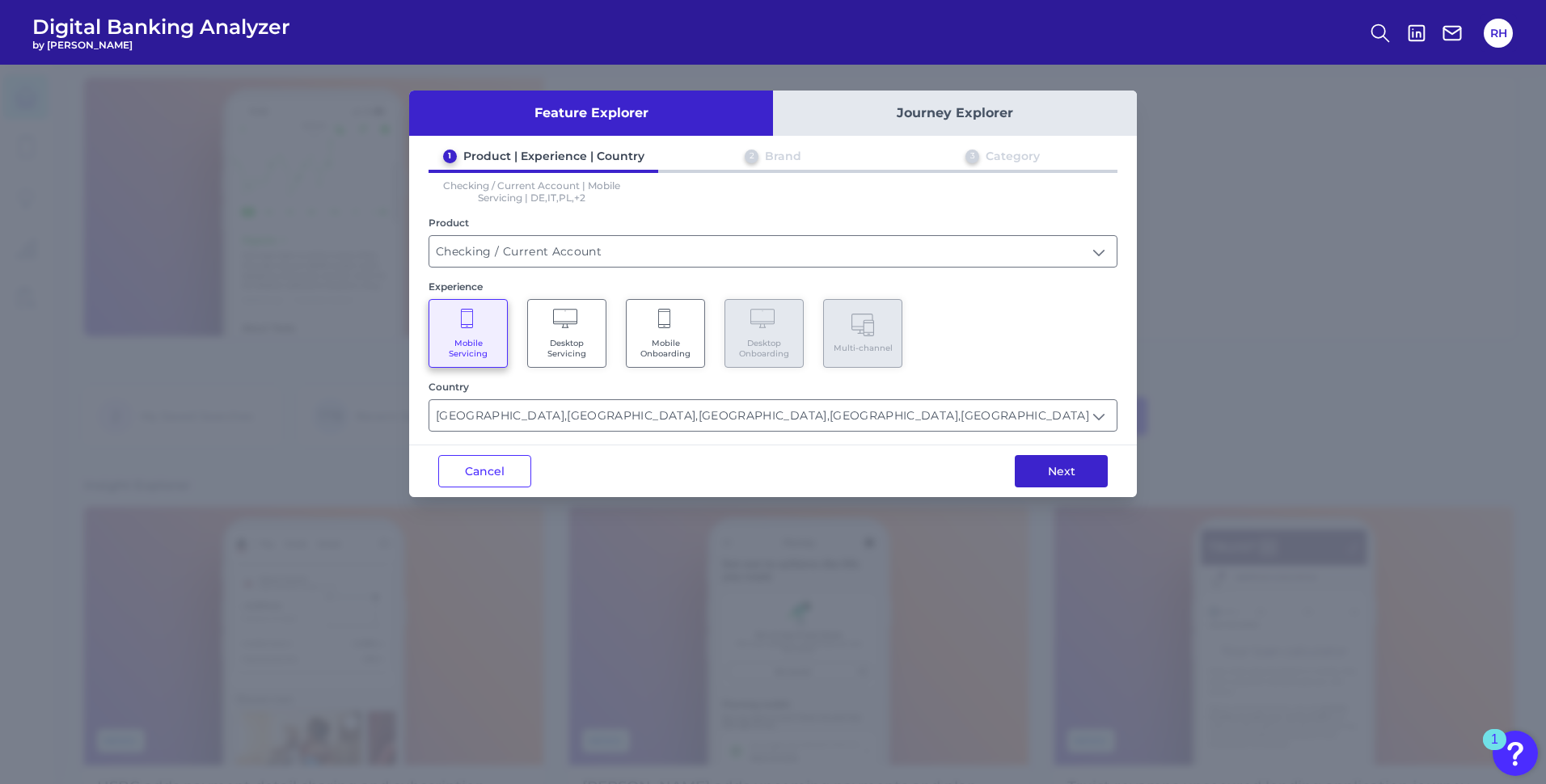
click at [1047, 468] on button "Next" at bounding box center [1061, 471] width 93 height 32
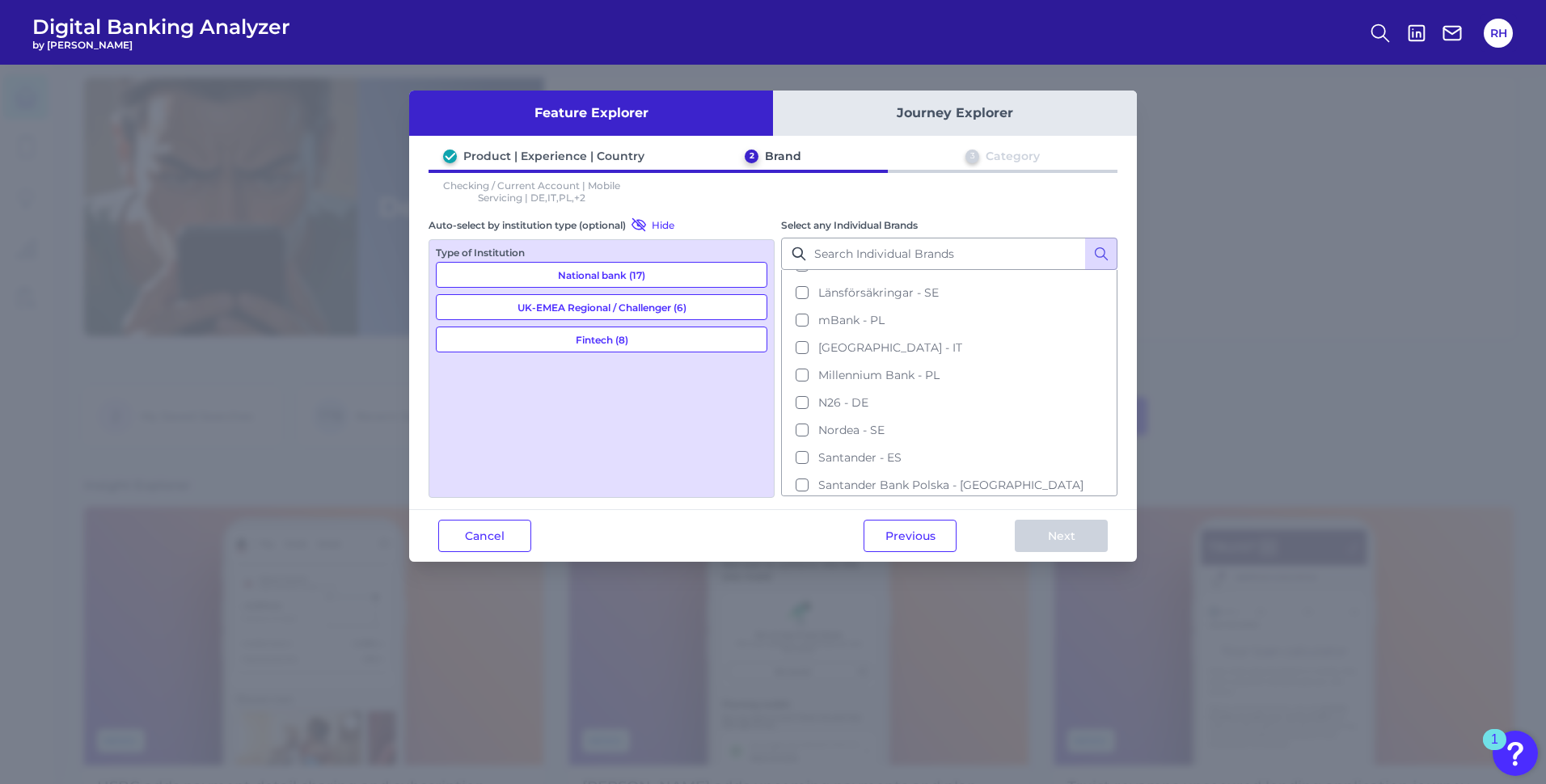
scroll to position [655, 0]
